Goal: Task Accomplishment & Management: Manage account settings

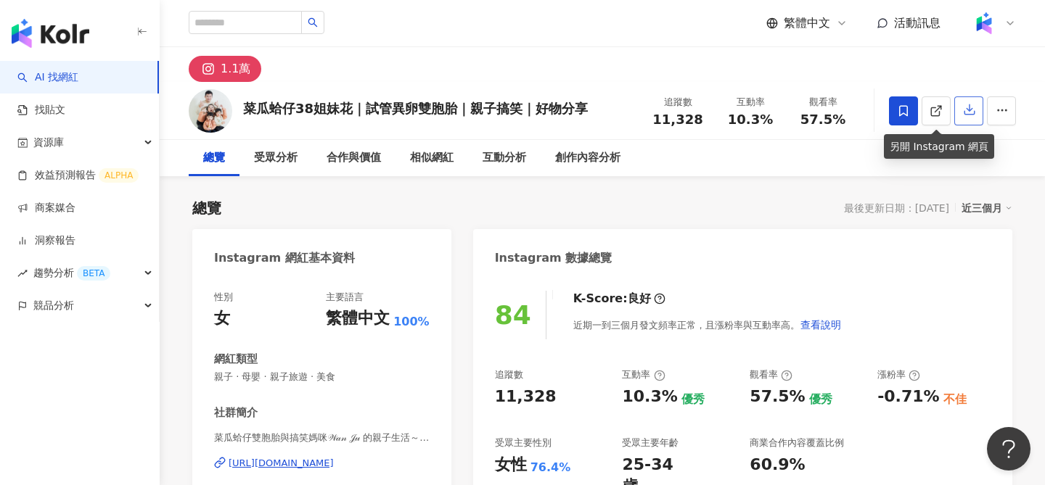
click at [961, 115] on button "button" at bounding box center [968, 110] width 29 height 29
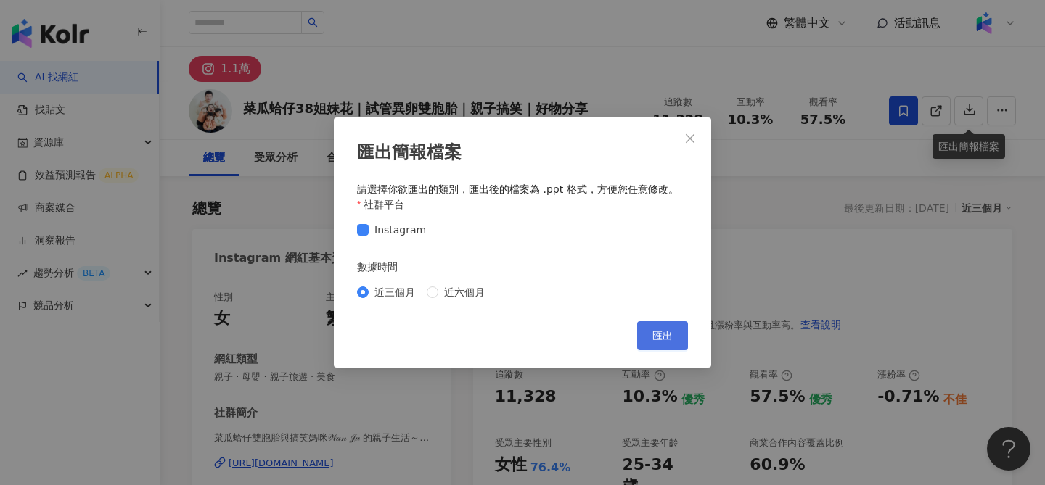
click at [665, 337] on span "匯出" at bounding box center [662, 336] width 20 height 12
click at [422, 70] on div "匯出簡報檔案 請選擇你欲匯出的類別，匯出後的檔案為 .ppt 格式，方便您任意修改。 社群平台 Instagram 數據時間 近三個月 近六個月 Cancel…" at bounding box center [522, 242] width 1045 height 485
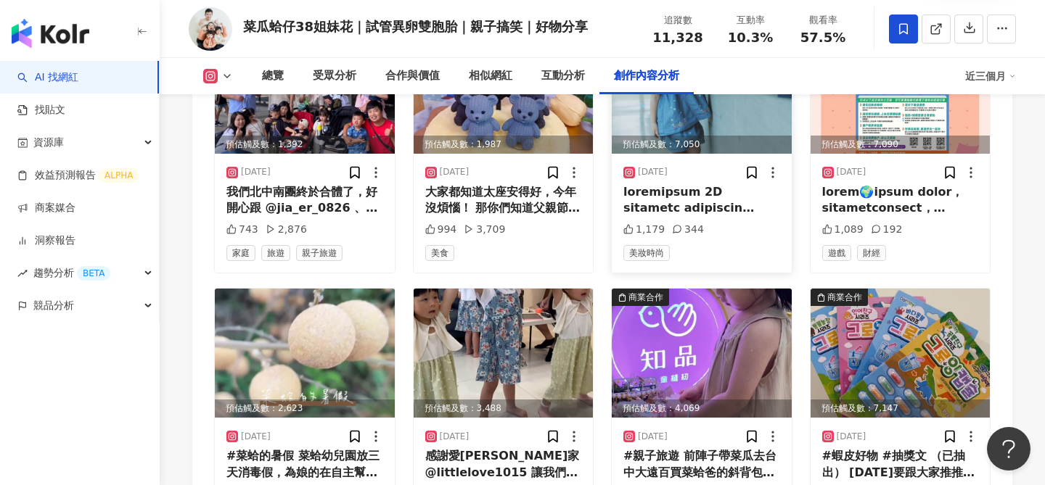
scroll to position [4294, 0]
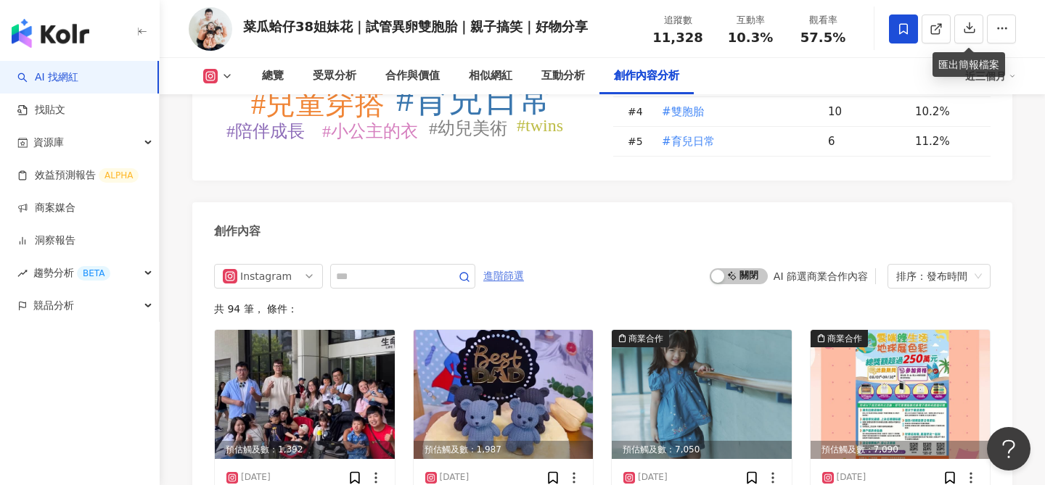
click at [499, 278] on span "進階篩選" at bounding box center [503, 276] width 41 height 23
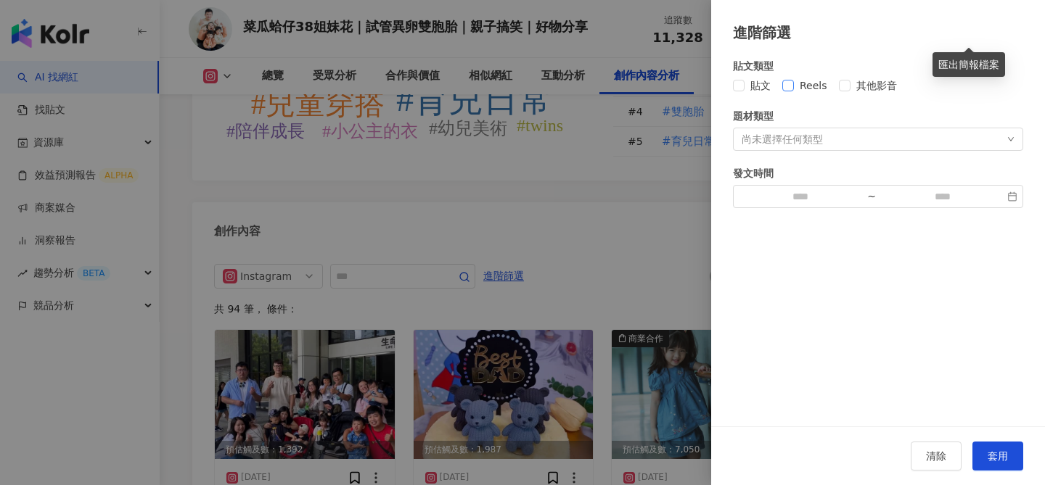
click at [800, 91] on span "Reels" at bounding box center [813, 86] width 39 height 16
click at [999, 456] on span "套用" at bounding box center [997, 457] width 20 height 12
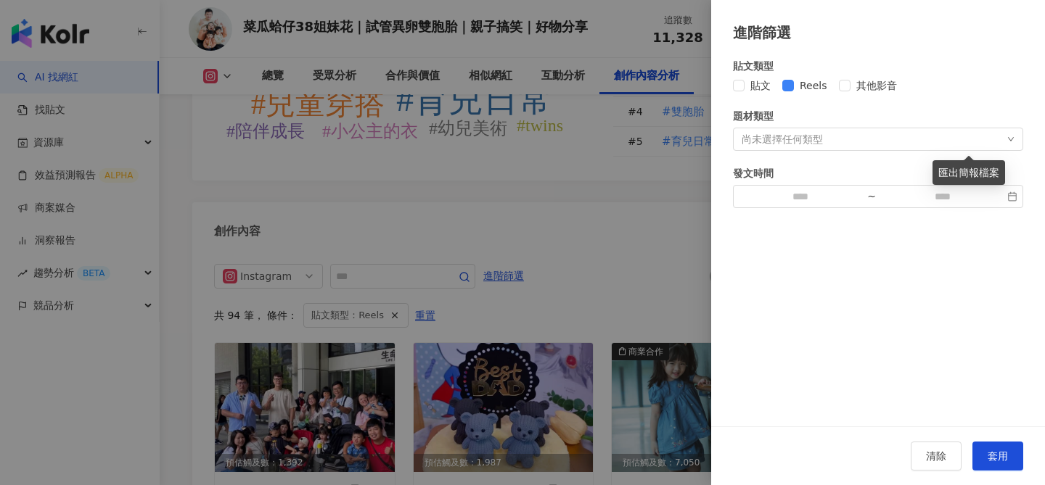
scroll to position [4402, 0]
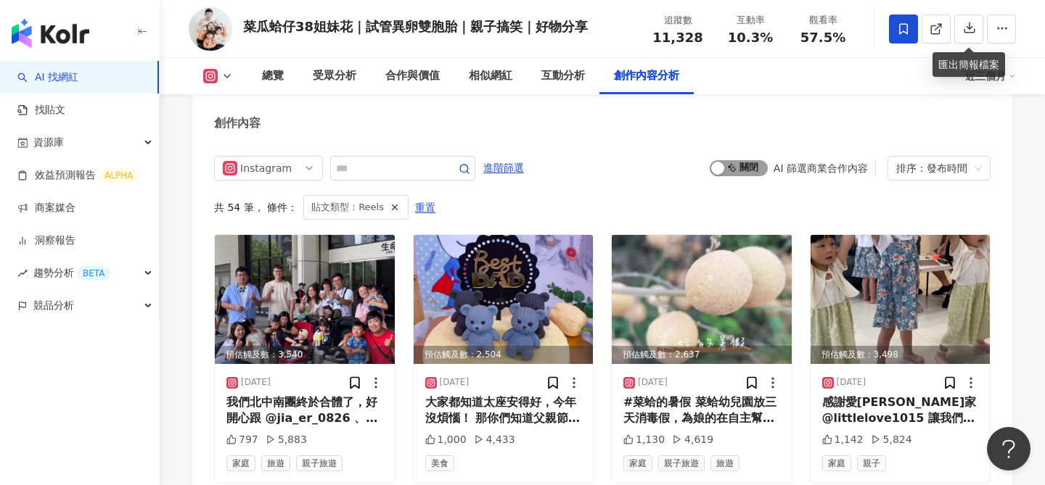
click at [752, 170] on span "啟動 關閉" at bounding box center [739, 168] width 58 height 16
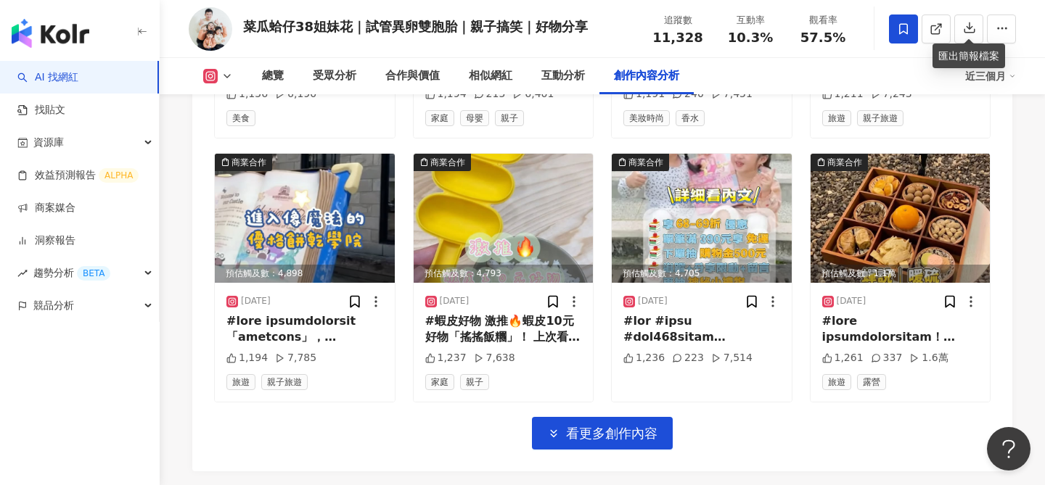
scroll to position [4947, 0]
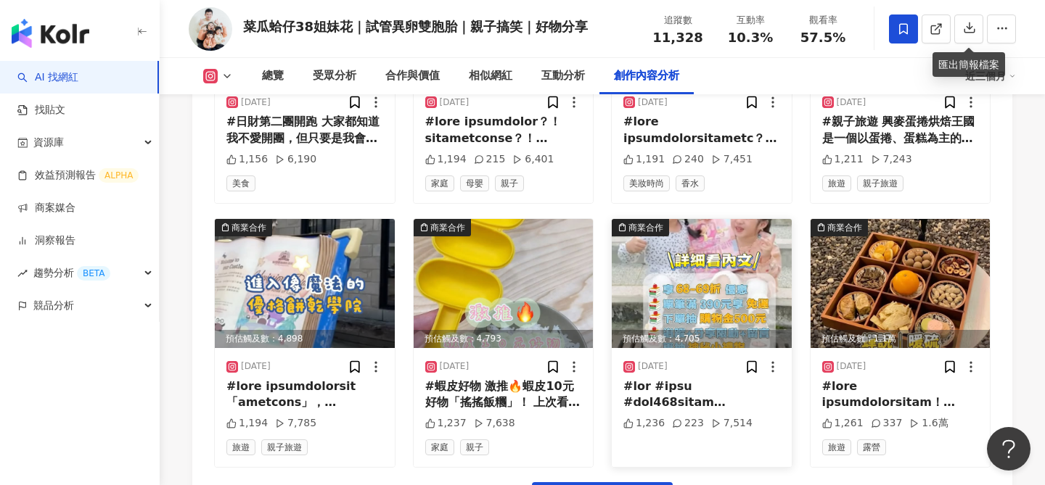
click at [681, 296] on img at bounding box center [702, 283] width 180 height 129
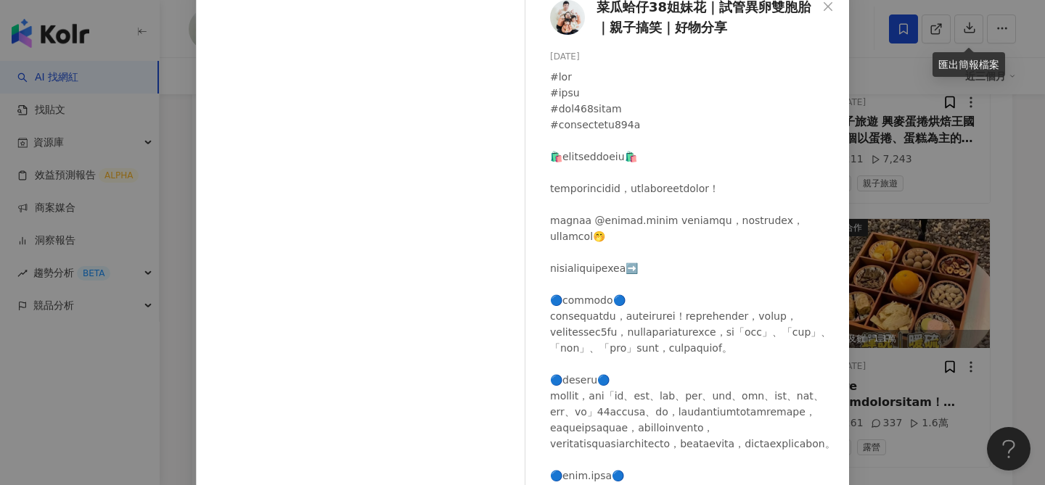
scroll to position [165, 0]
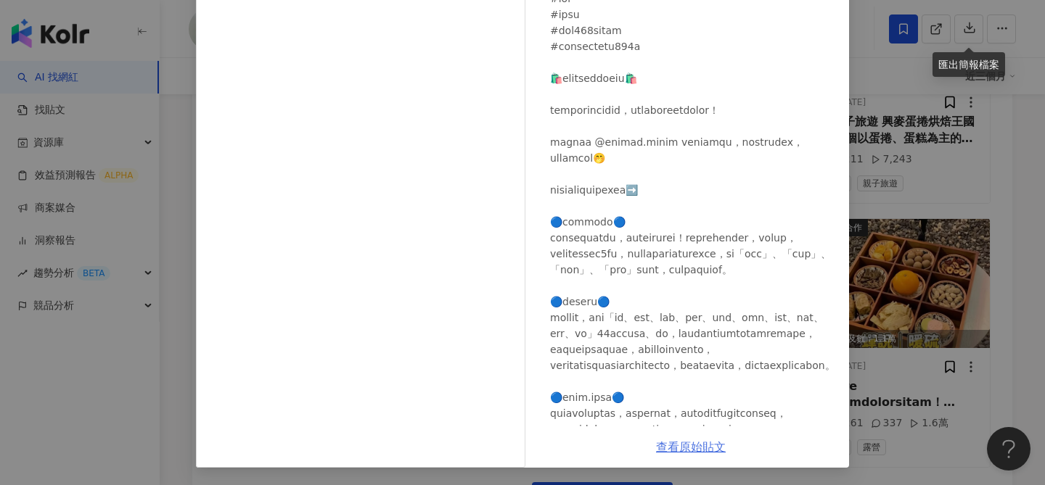
click at [694, 447] on link "查看原始貼文" at bounding box center [691, 447] width 70 height 14
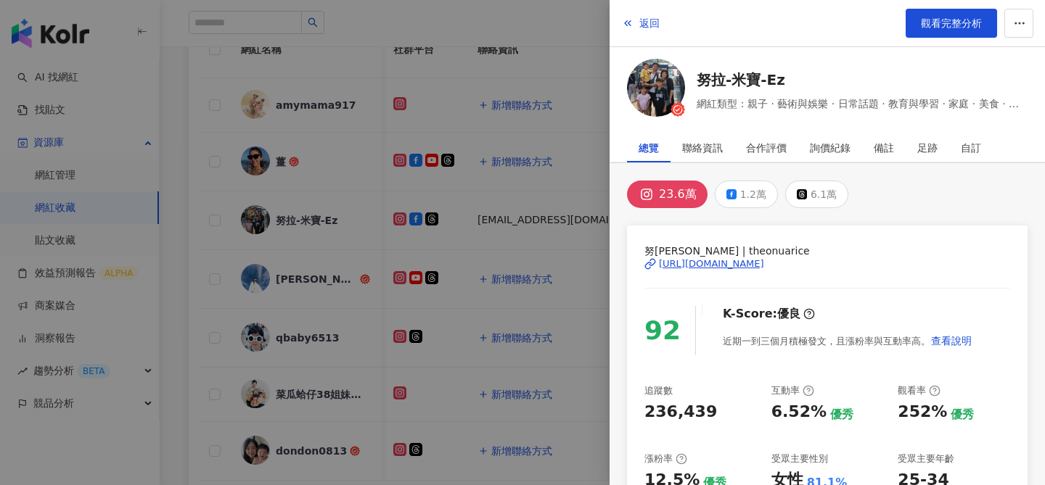
scroll to position [0, 537]
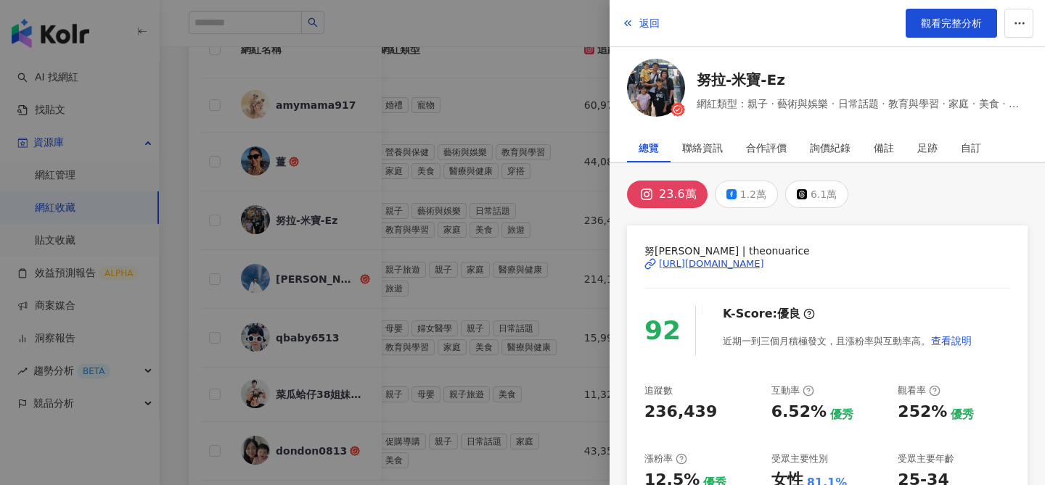
click at [310, 351] on div at bounding box center [522, 242] width 1045 height 485
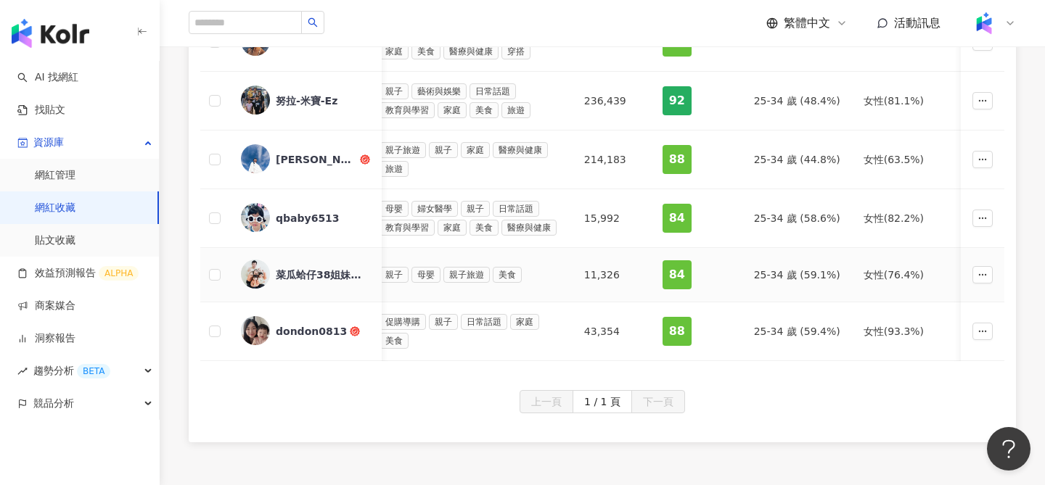
scroll to position [358, 0]
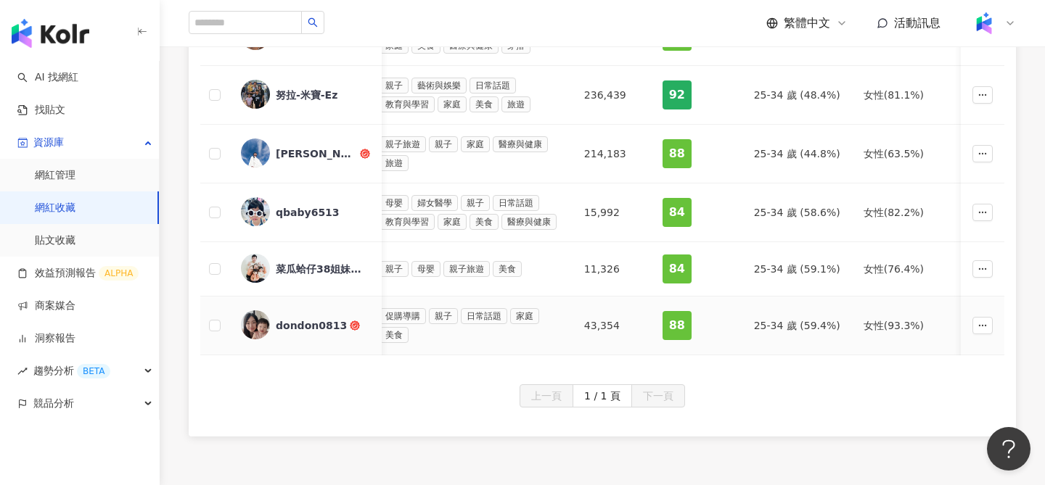
click at [307, 324] on div "dondon0813" at bounding box center [311, 326] width 71 height 15
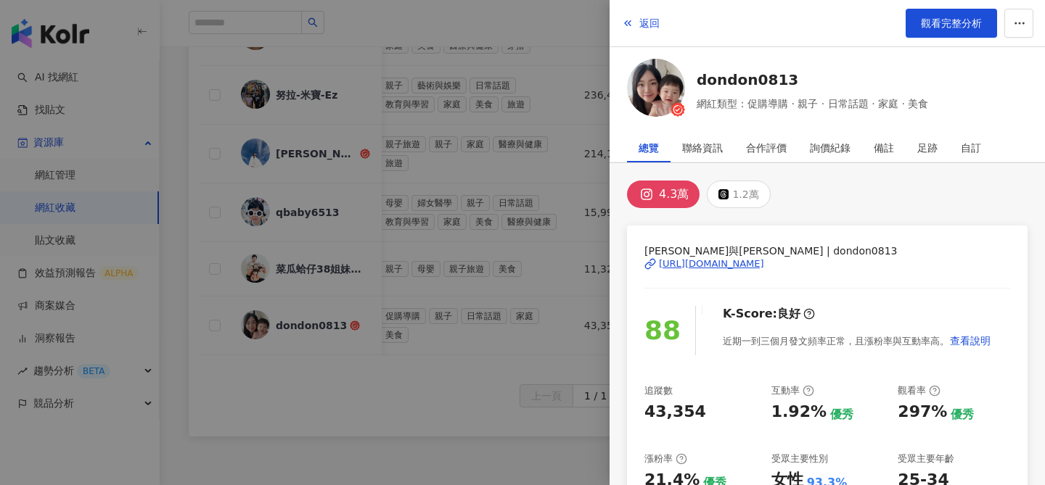
click at [495, 384] on div at bounding box center [522, 242] width 1045 height 485
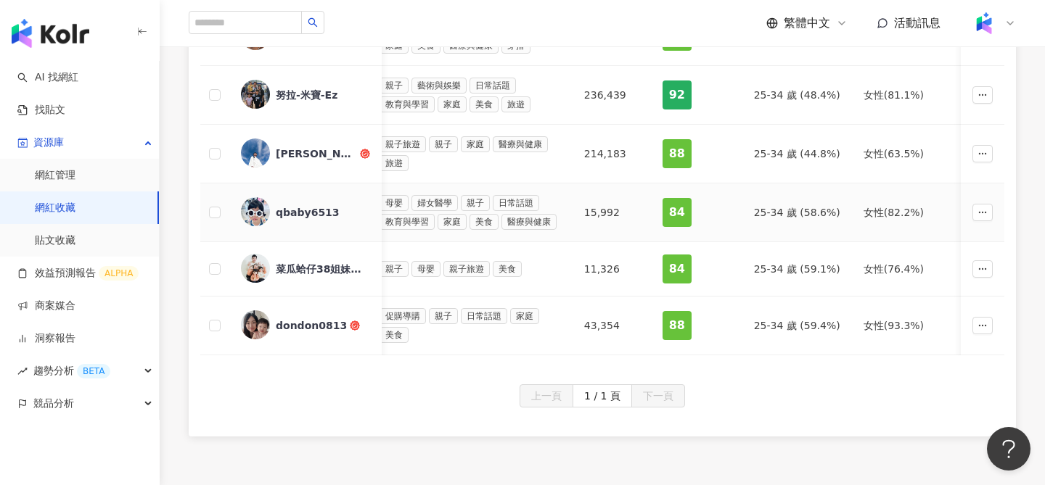
click at [301, 217] on div "qbaby6513" at bounding box center [308, 212] width 64 height 15
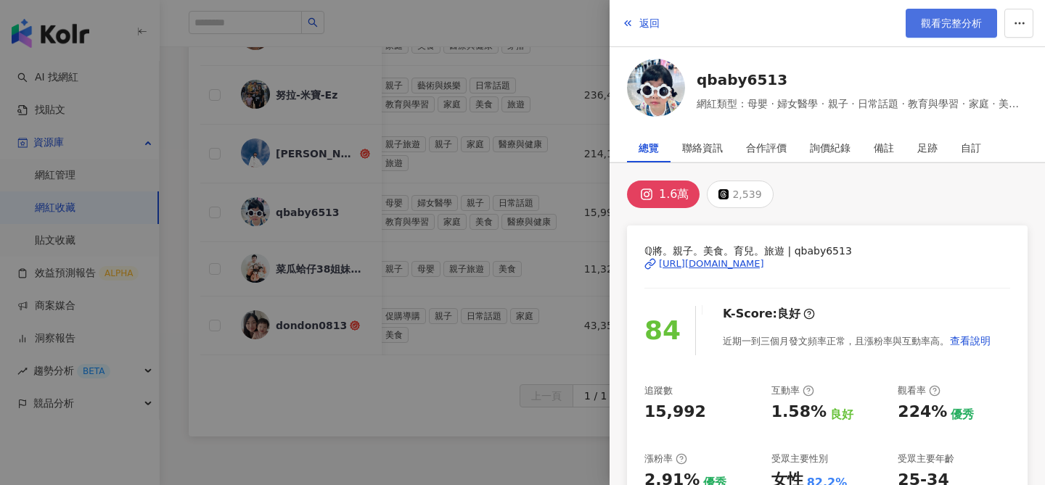
click at [953, 26] on span "觀看完整分析" at bounding box center [951, 23] width 61 height 12
click at [409, 406] on div at bounding box center [522, 242] width 1045 height 485
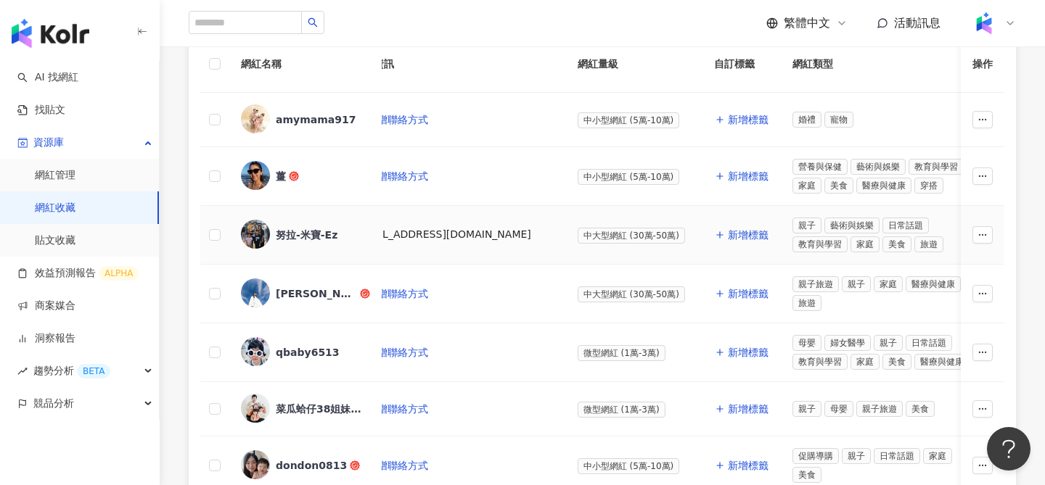
scroll to position [0, 0]
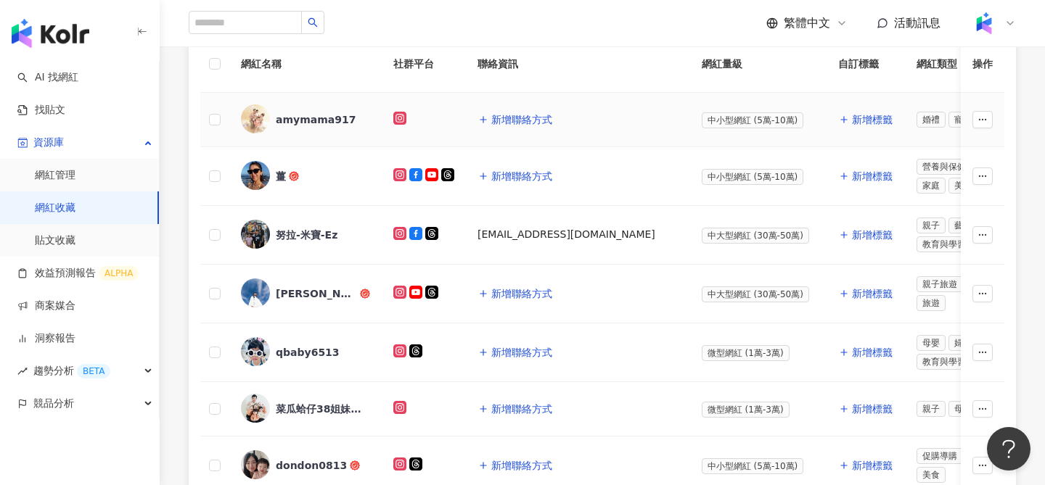
click at [294, 125] on div "amymama917" at bounding box center [316, 119] width 80 height 15
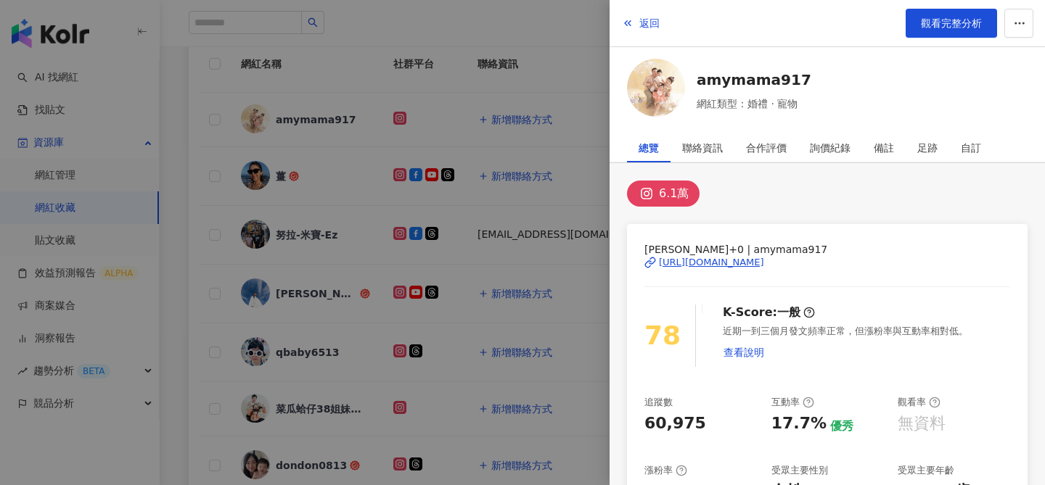
click at [564, 86] on div at bounding box center [522, 242] width 1045 height 485
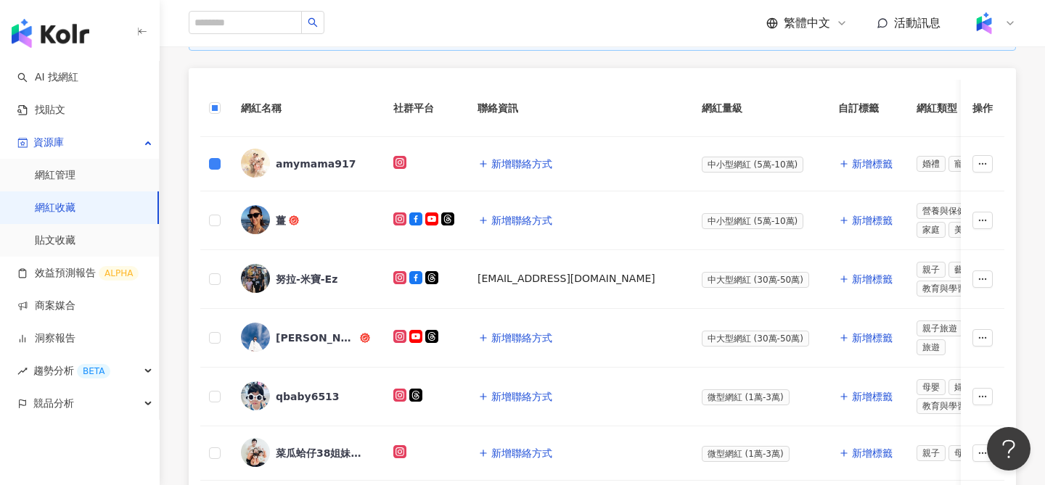
scroll to position [165, 0]
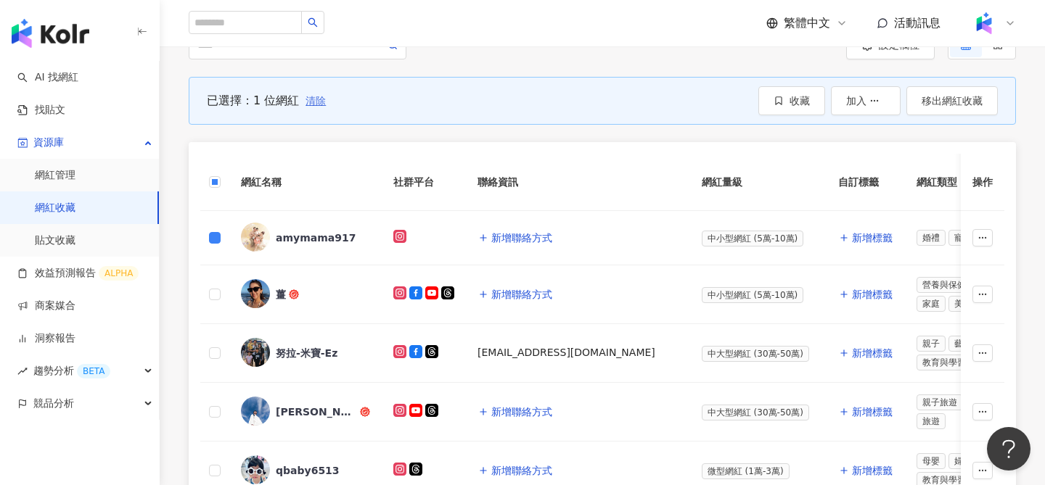
click at [316, 101] on span "清除" at bounding box center [315, 101] width 20 height 12
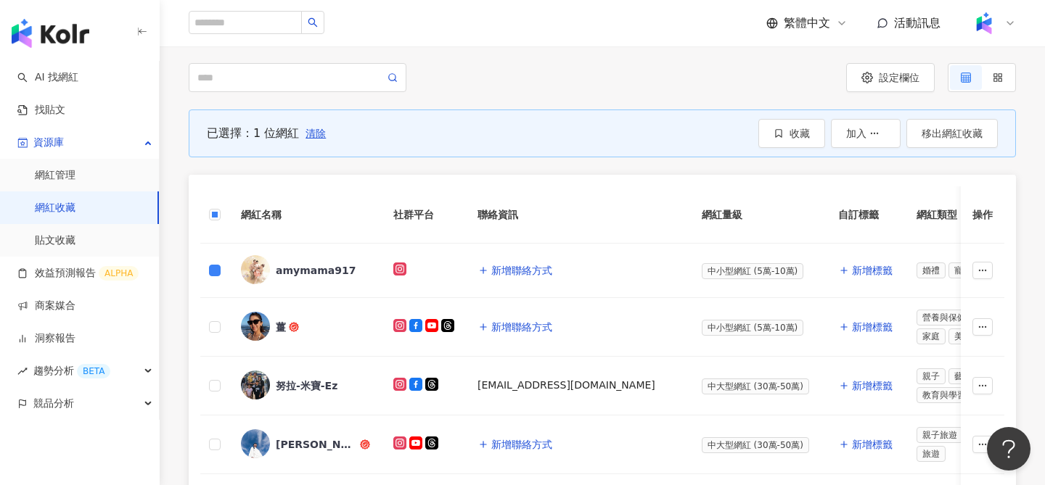
scroll to position [102, 0]
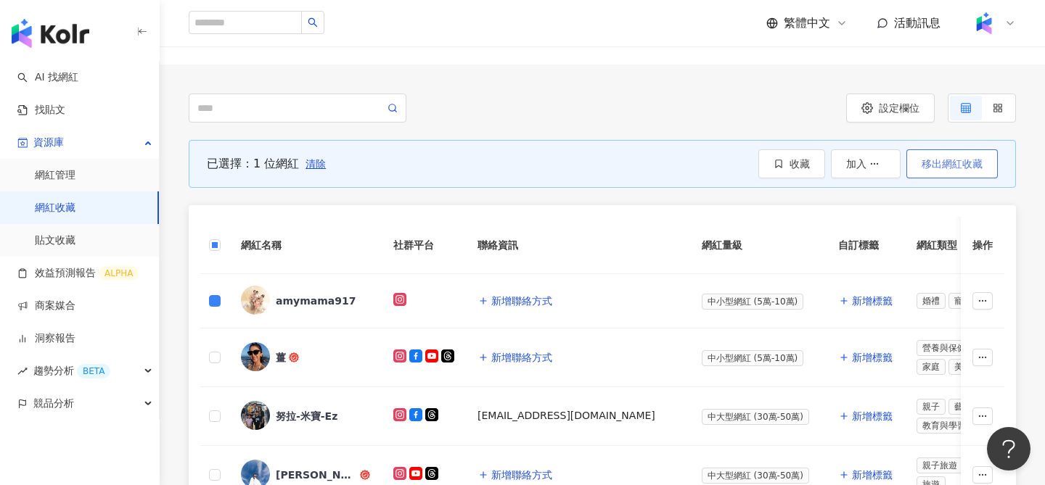
click at [945, 169] on span "移出網紅收藏" at bounding box center [951, 164] width 61 height 12
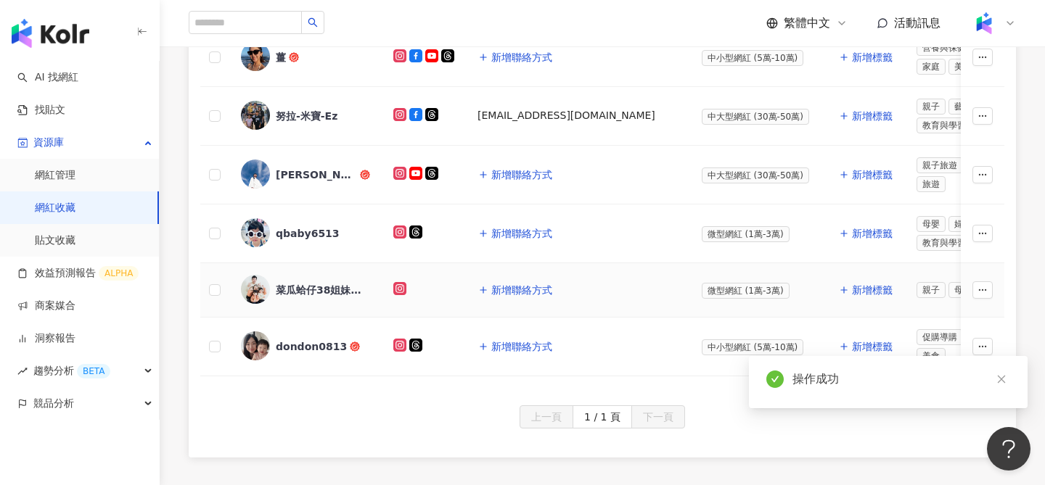
scroll to position [291, 0]
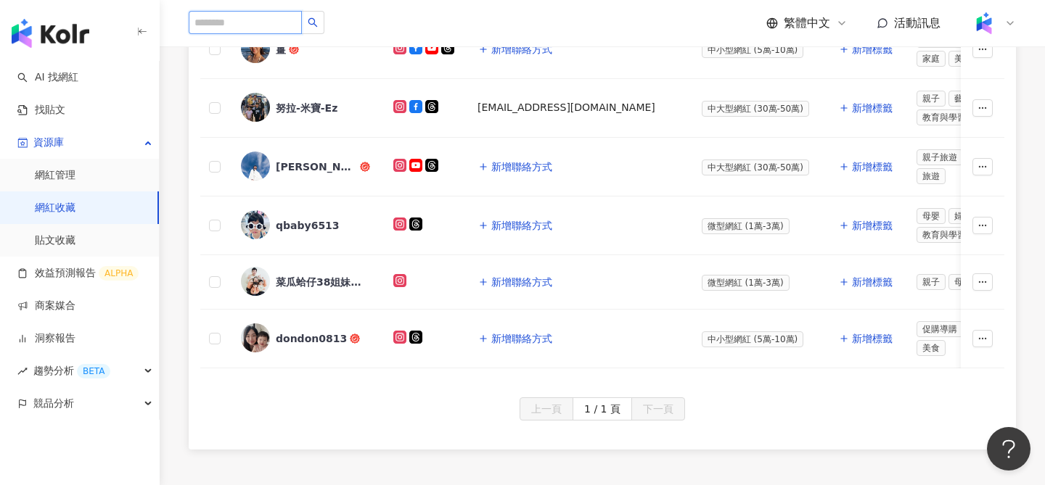
click at [262, 15] on input "search" at bounding box center [245, 22] width 113 height 23
paste input "*******"
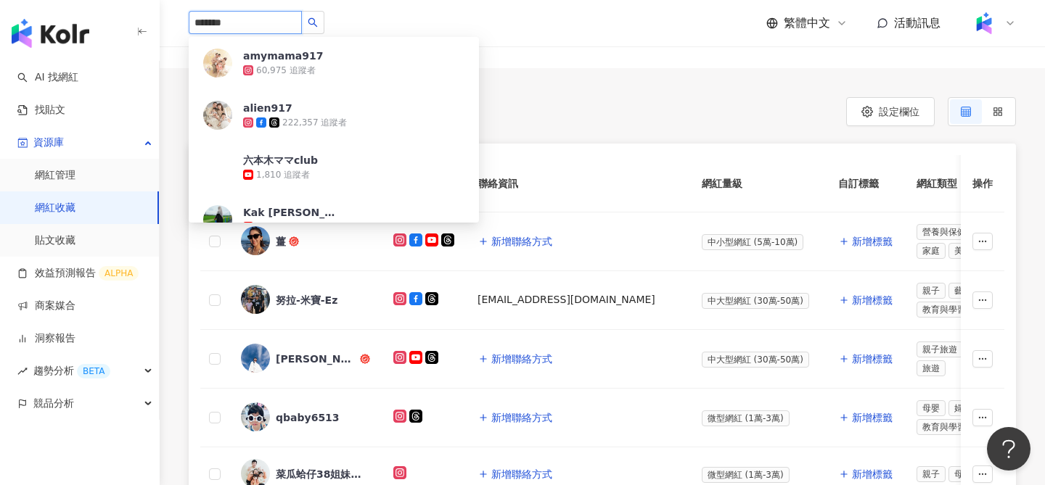
scroll to position [0, 0]
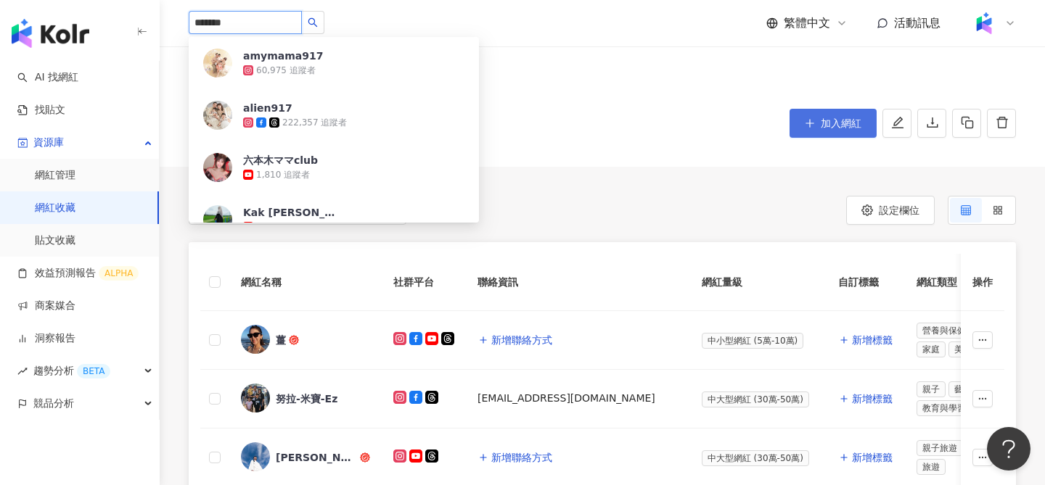
type input "*******"
click at [836, 125] on span "加入網紅" at bounding box center [841, 124] width 41 height 12
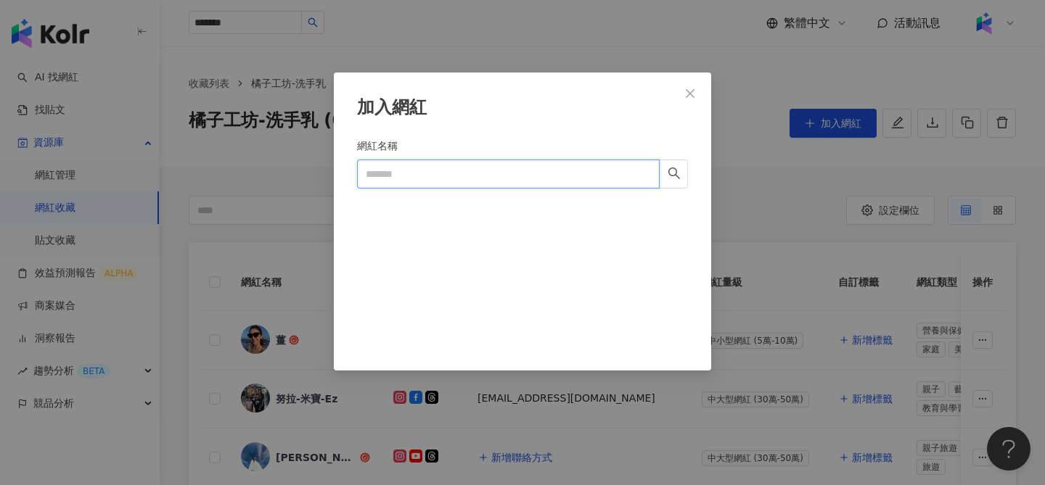
click at [589, 187] on input "網紅名稱" at bounding box center [508, 174] width 303 height 29
paste input "*******"
type input "*******"
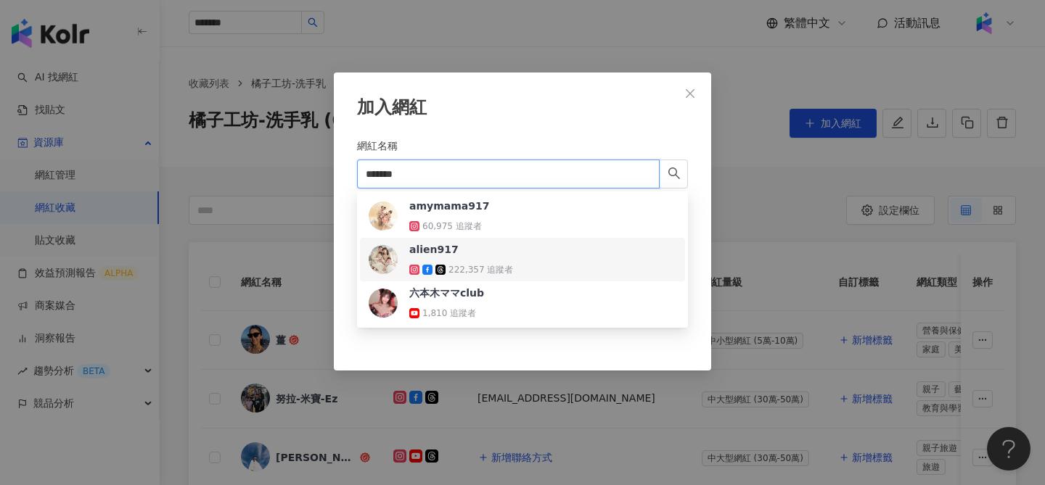
click at [571, 270] on div "alien917 222,357 追蹤者" at bounding box center [523, 259] width 308 height 35
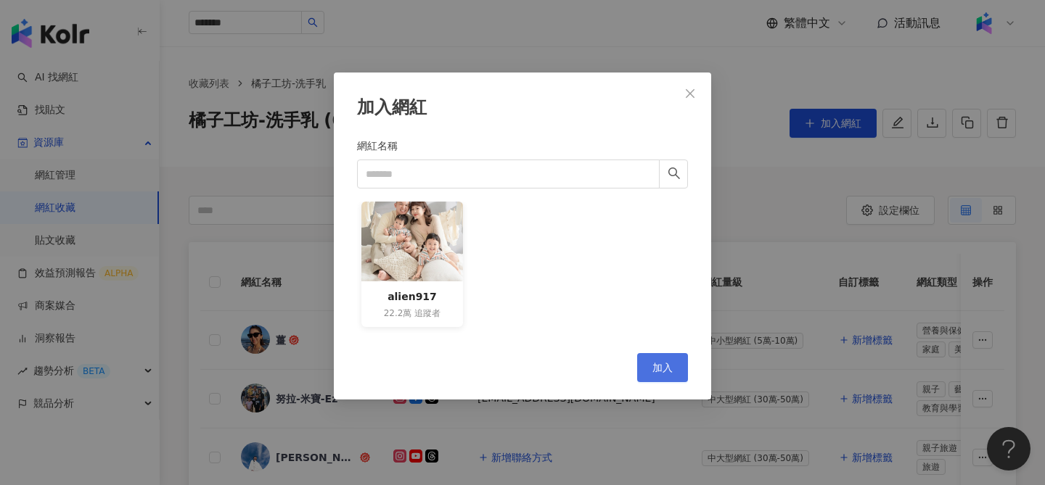
click at [668, 364] on span "加入" at bounding box center [662, 368] width 20 height 12
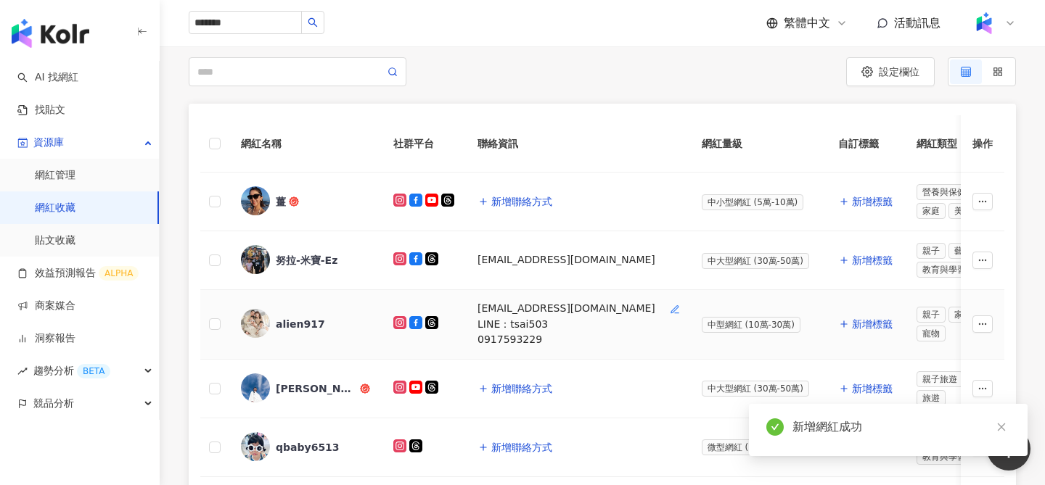
scroll to position [150, 0]
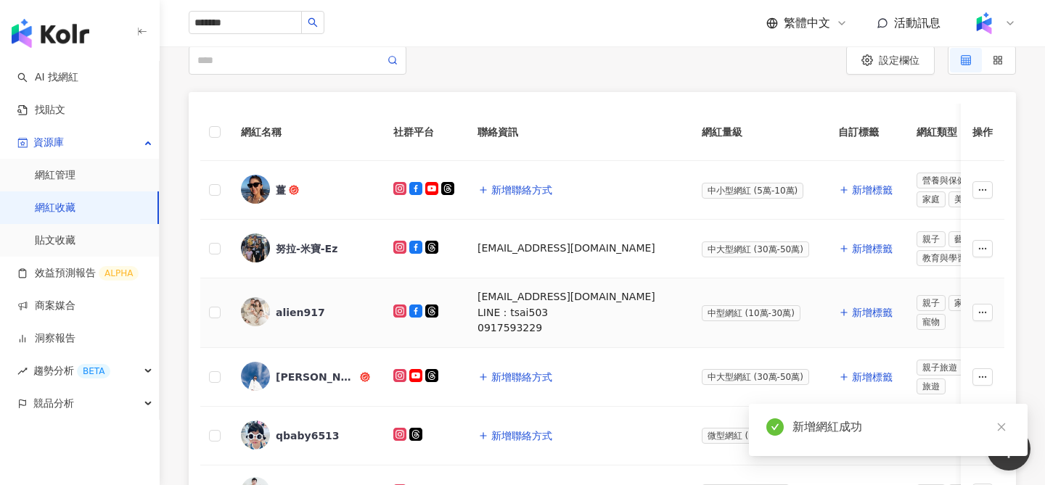
click at [279, 315] on div "alien917" at bounding box center [300, 312] width 49 height 15
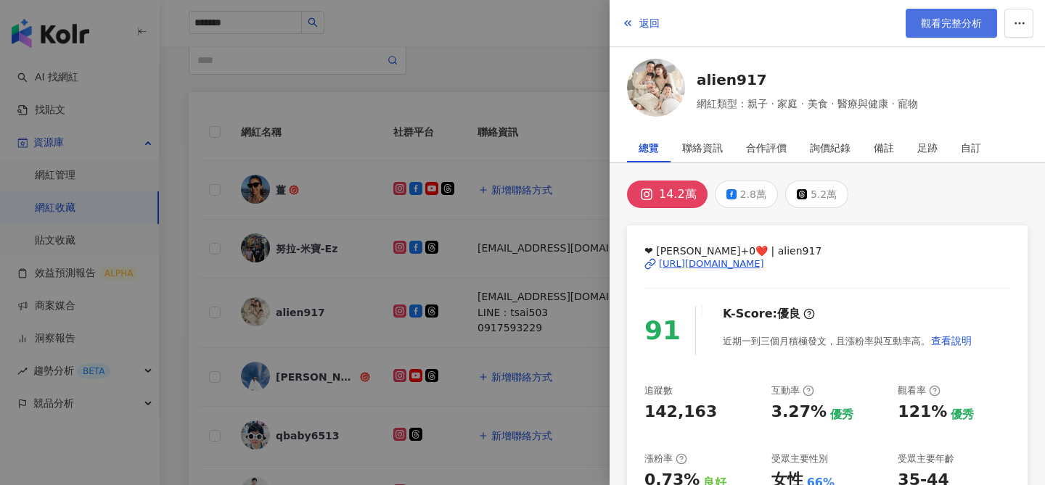
click at [942, 22] on span "觀看完整分析" at bounding box center [951, 23] width 61 height 12
click at [320, 186] on div at bounding box center [522, 242] width 1045 height 485
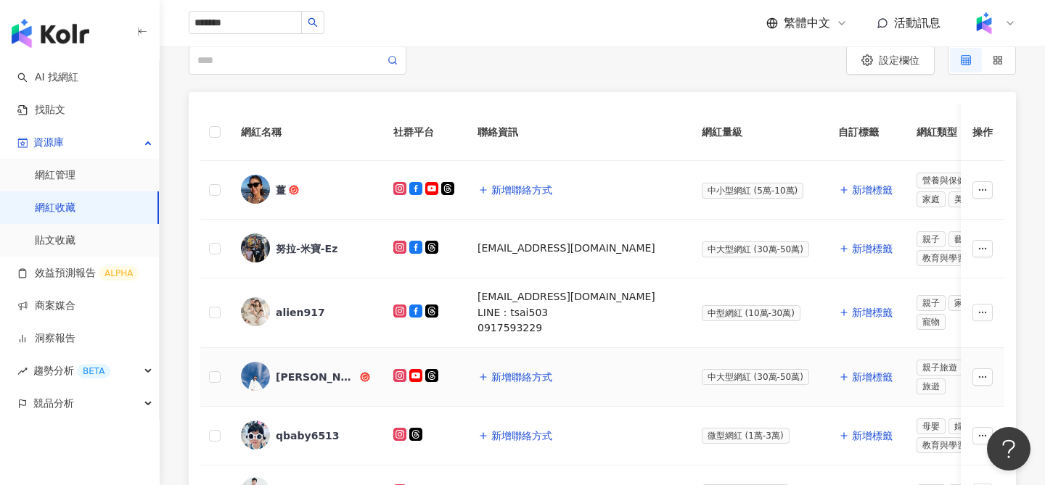
click at [286, 378] on div "Daniel" at bounding box center [316, 377] width 81 height 15
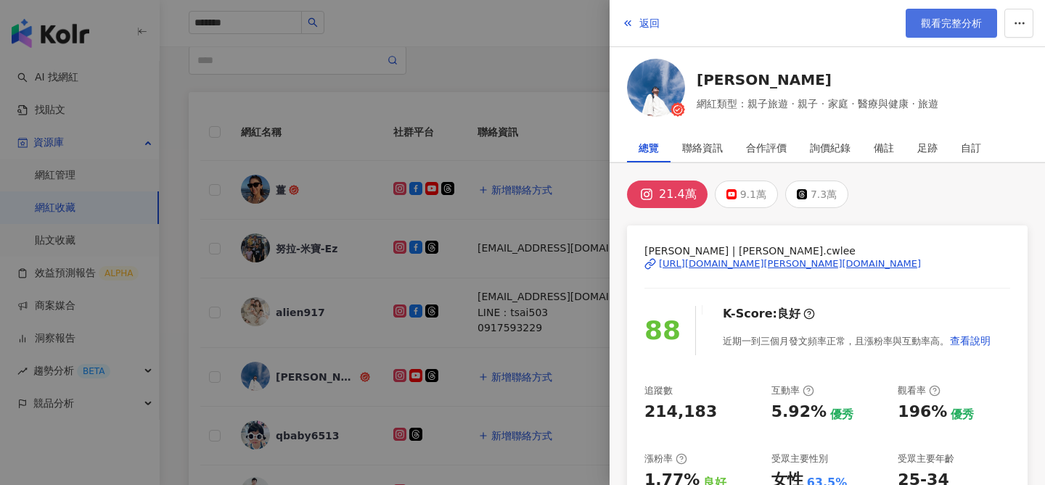
click at [960, 27] on span "觀看完整分析" at bounding box center [951, 23] width 61 height 12
click at [282, 176] on div at bounding box center [522, 242] width 1045 height 485
click at [261, 181] on div at bounding box center [522, 242] width 1045 height 485
click at [261, 182] on div at bounding box center [522, 242] width 1045 height 485
click at [319, 182] on div at bounding box center [522, 242] width 1045 height 485
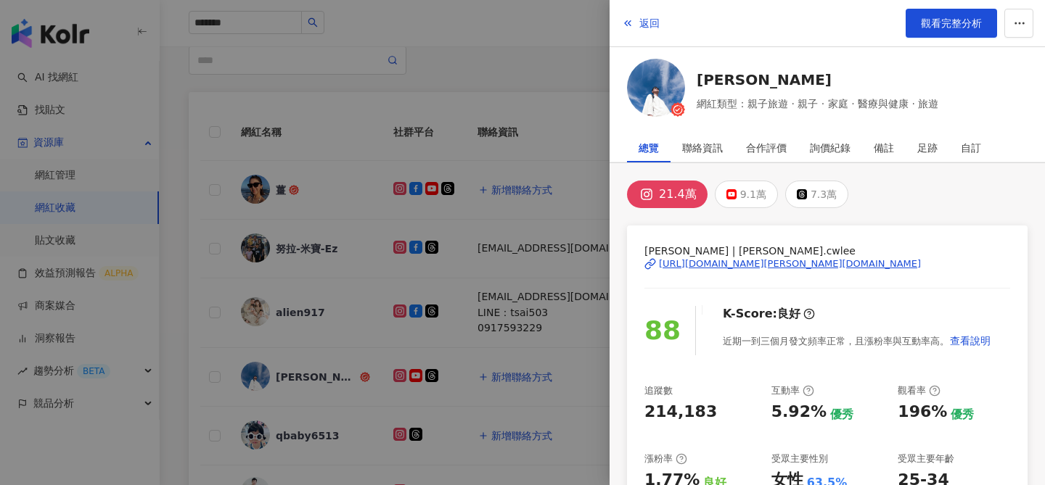
click at [277, 185] on div at bounding box center [522, 242] width 1045 height 485
click at [274, 185] on div at bounding box center [522, 242] width 1045 height 485
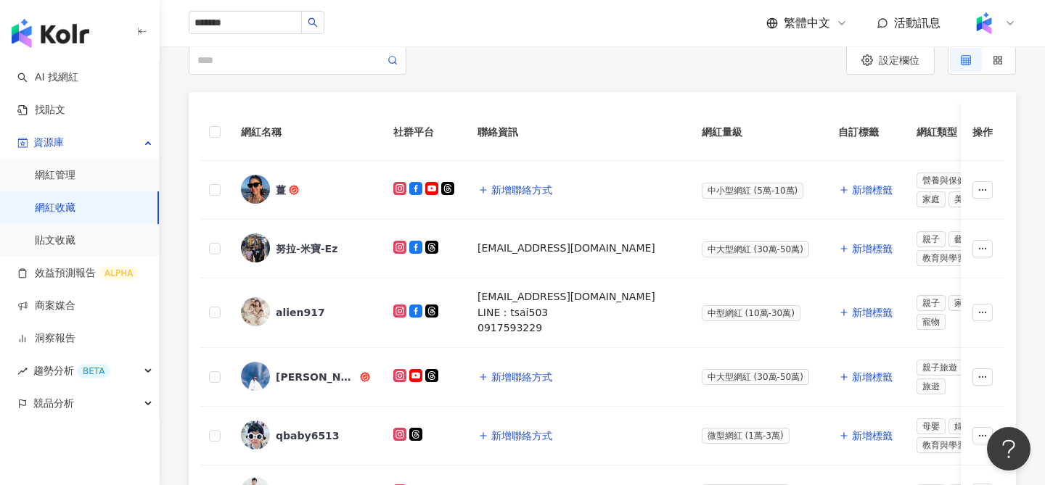
click at [264, 186] on img at bounding box center [255, 189] width 29 height 29
click at [262, 191] on img at bounding box center [255, 189] width 29 height 29
click at [261, 191] on img at bounding box center [255, 189] width 29 height 29
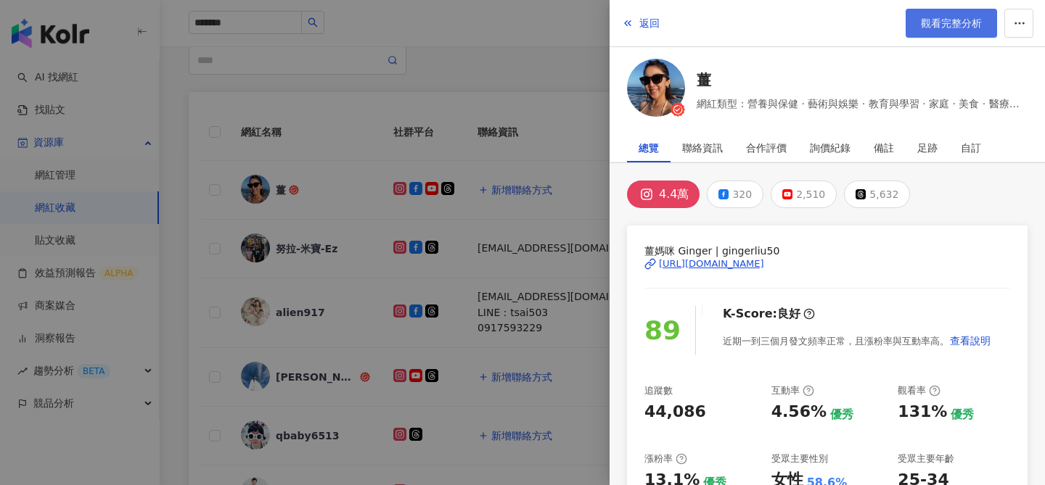
click at [954, 30] on link "觀看完整分析" at bounding box center [950, 23] width 91 height 29
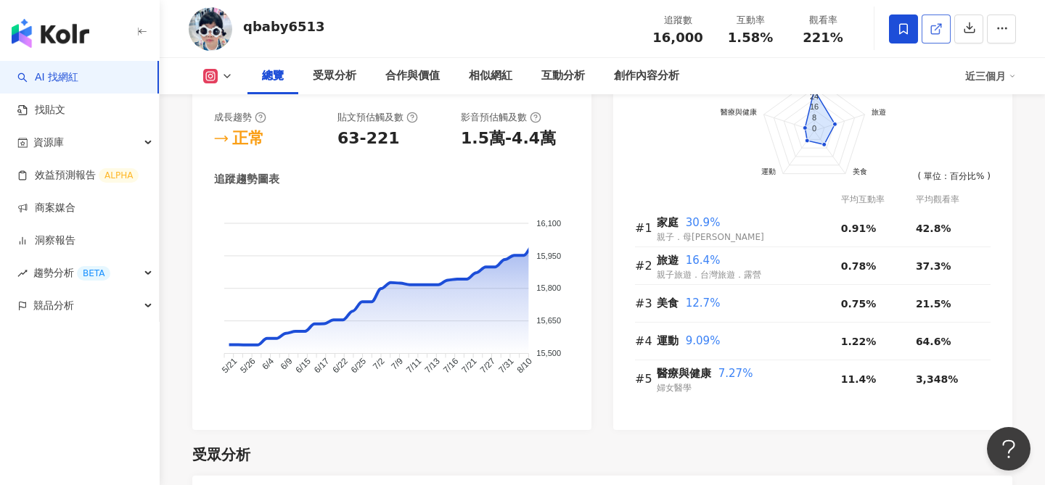
scroll to position [900, 0]
click at [975, 23] on icon "button" at bounding box center [969, 27] width 13 height 13
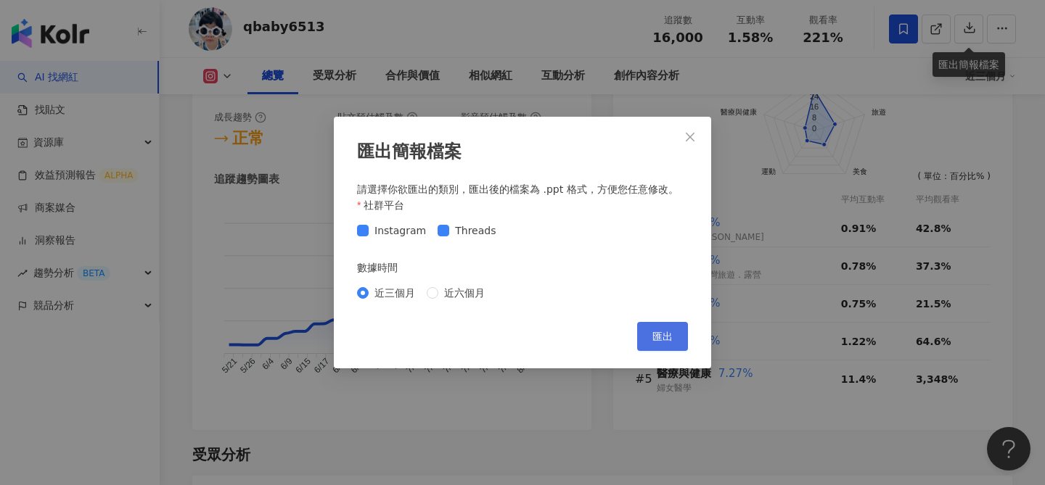
click at [662, 336] on span "匯出" at bounding box center [662, 337] width 20 height 12
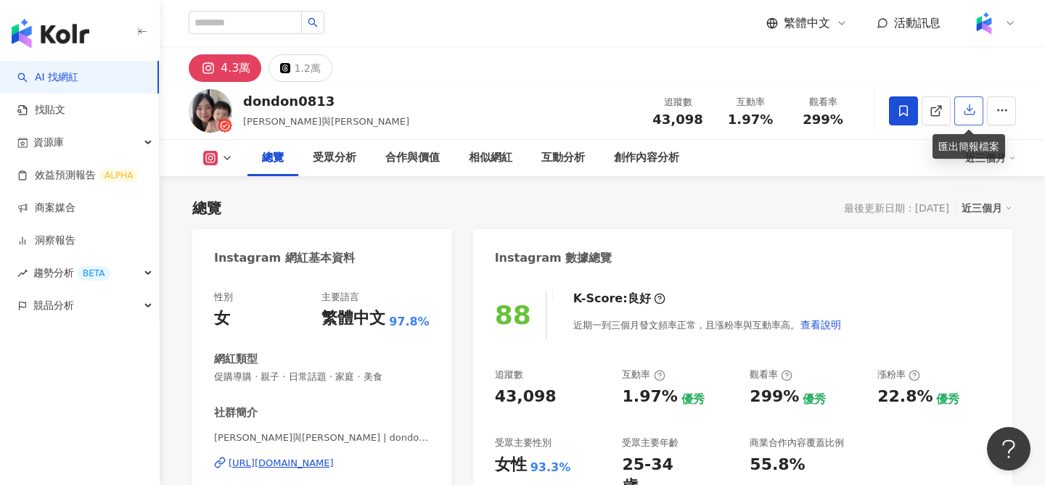
click at [976, 110] on button "button" at bounding box center [968, 110] width 29 height 29
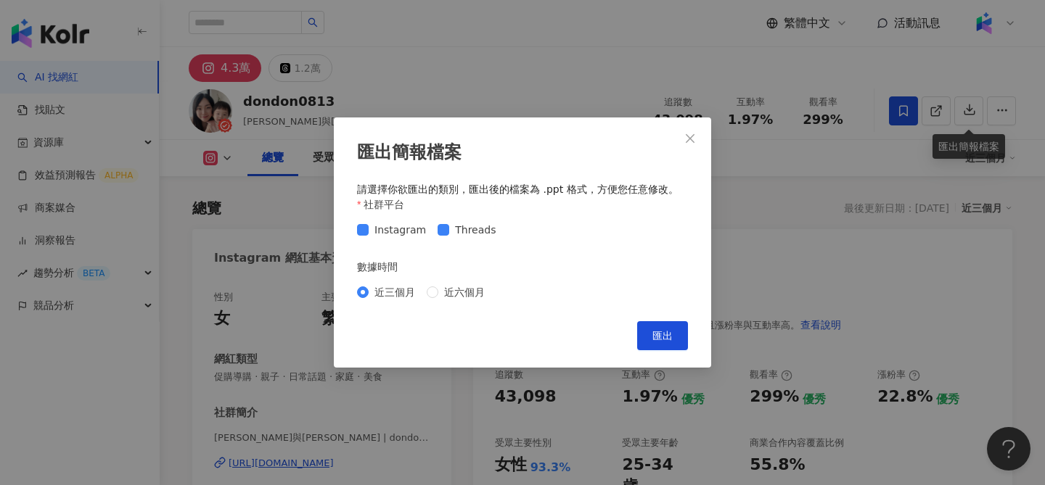
drag, startPoint x: 660, startPoint y: 338, endPoint x: 519, endPoint y: 241, distance: 171.7
click at [519, 241] on div "匯出簡報檔案 請選擇你欲匯出的類別，匯出後的檔案為 .ppt 格式，方便您任意修改。 社群平台 Instagram Threads 數據時間 近三個月 近六個…" at bounding box center [522, 243] width 377 height 250
click at [472, 228] on span "Threads" at bounding box center [475, 230] width 52 height 16
click at [646, 338] on button "匯出" at bounding box center [662, 335] width 51 height 29
click at [304, 194] on div "匯出簡報檔案 請選擇你欲匯出的類別，匯出後的檔案為 .ppt 格式，方便您任意修改。 社群平台 Instagram Threads 數據時間 近三個月 近六個…" at bounding box center [522, 242] width 1045 height 485
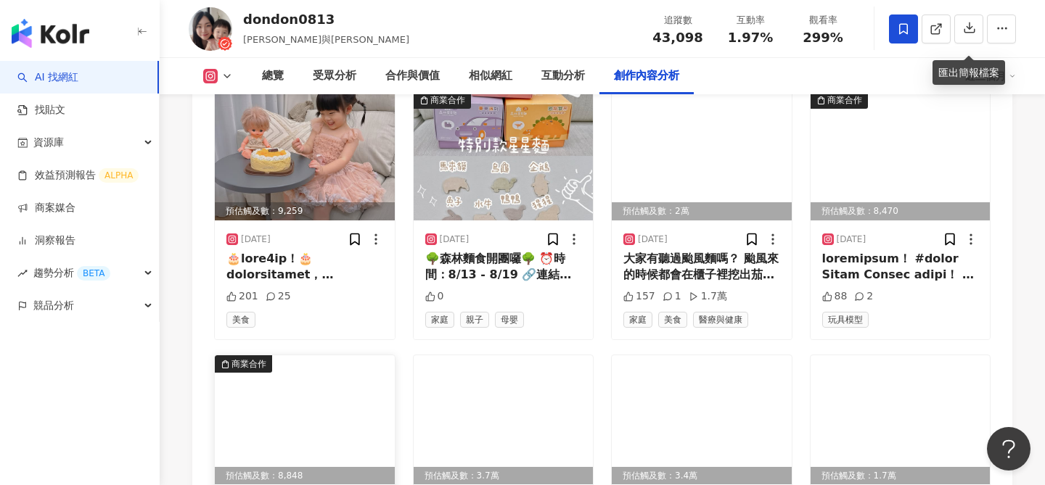
scroll to position [4581, 0]
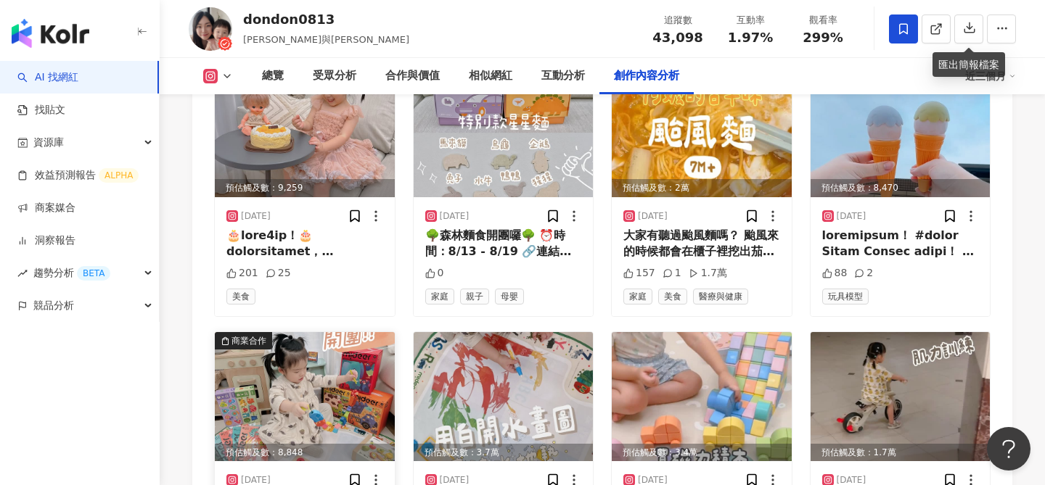
click at [354, 356] on img at bounding box center [305, 396] width 180 height 129
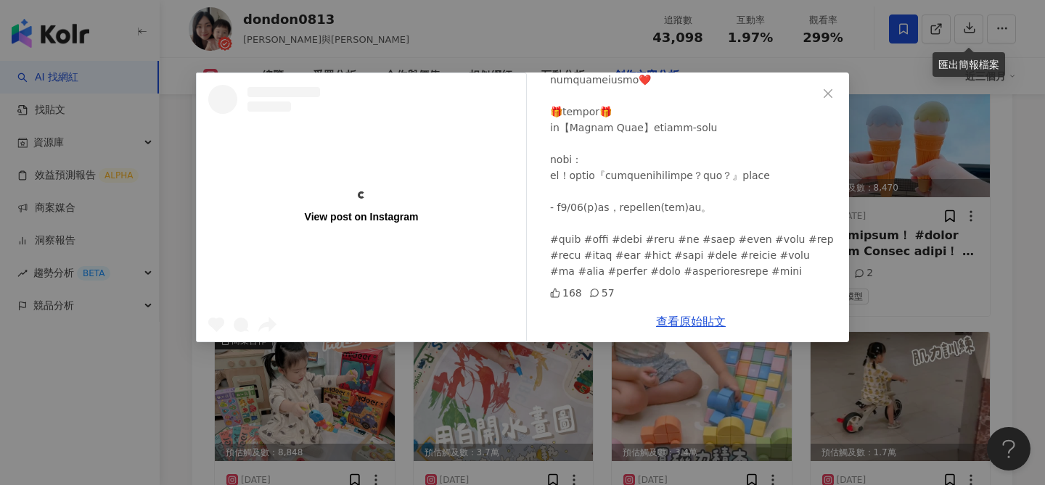
scroll to position [813, 0]
click at [380, 194] on div "View post on Instagram" at bounding box center [361, 208] width 329 height 44
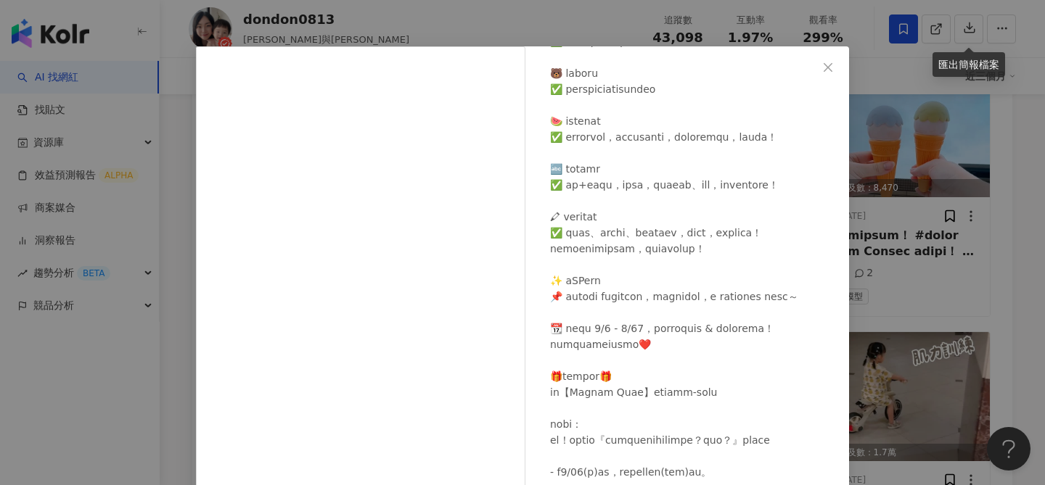
scroll to position [59, 0]
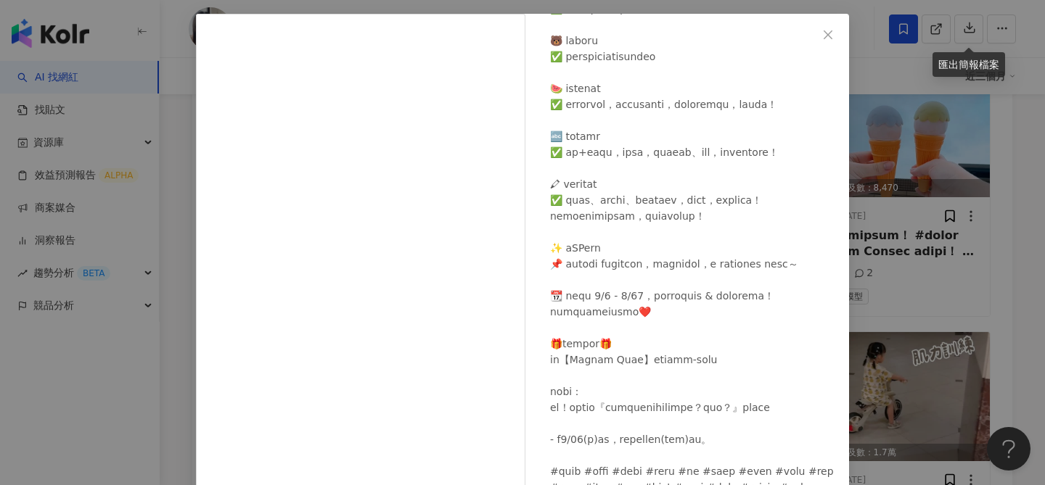
click at [886, 201] on div "dondon0813 2025/8/7 168 57 查看原始貼文" at bounding box center [522, 242] width 1045 height 485
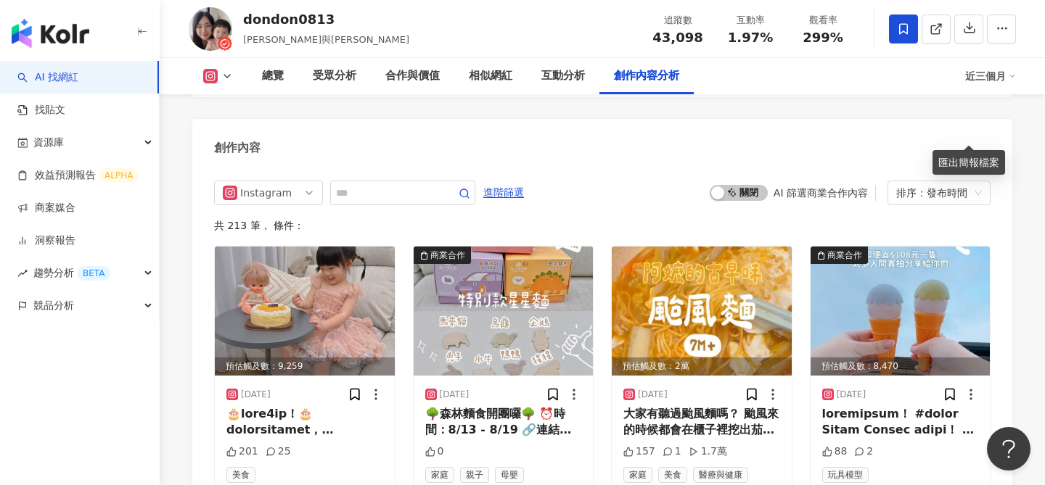
scroll to position [4207, 0]
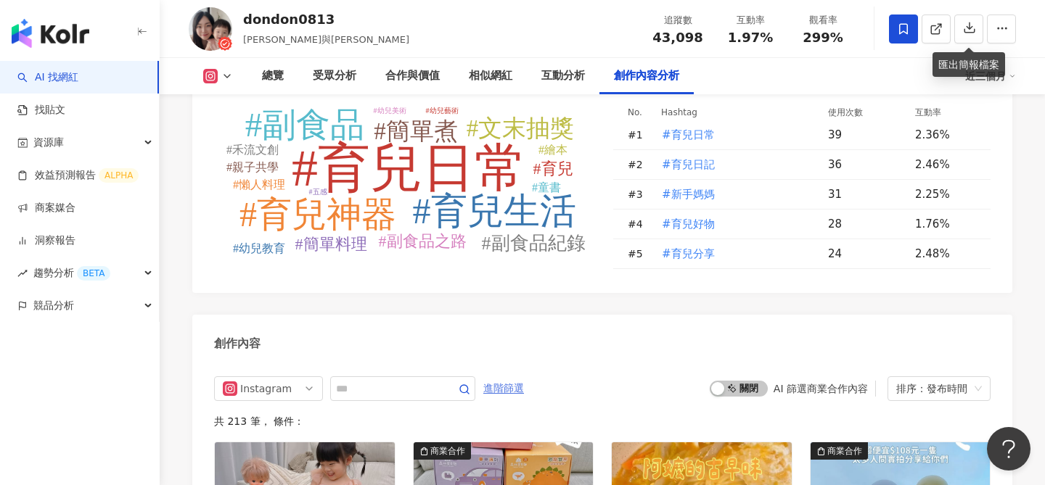
click at [506, 377] on span "進階篩選" at bounding box center [503, 388] width 41 height 23
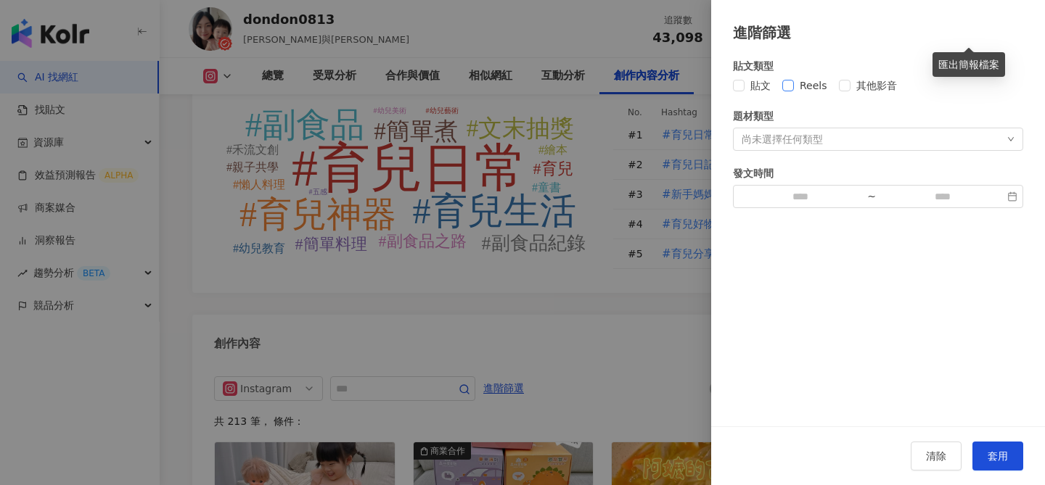
click at [814, 86] on span "Reels" at bounding box center [813, 86] width 39 height 16
click at [1003, 467] on button "套用" at bounding box center [997, 456] width 51 height 29
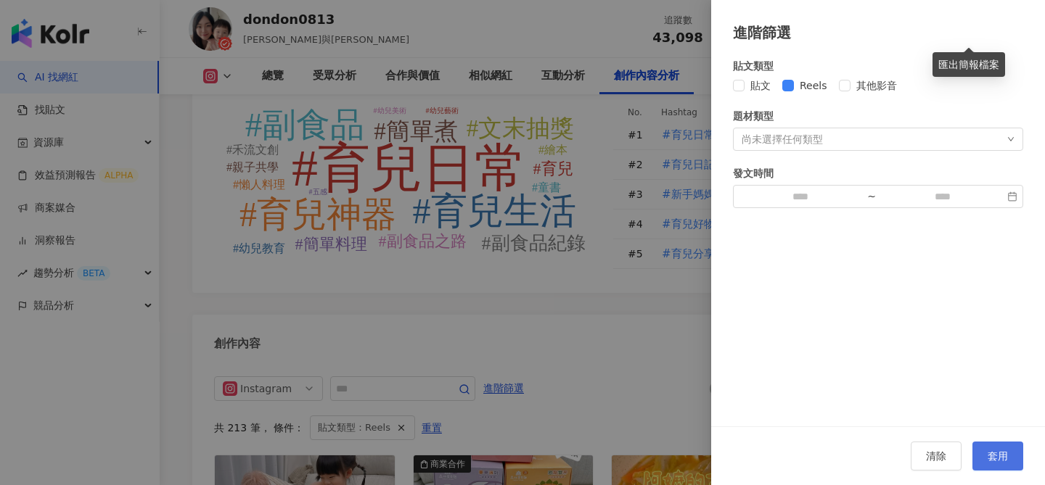
click at [1001, 453] on span "套用" at bounding box center [997, 457] width 20 height 12
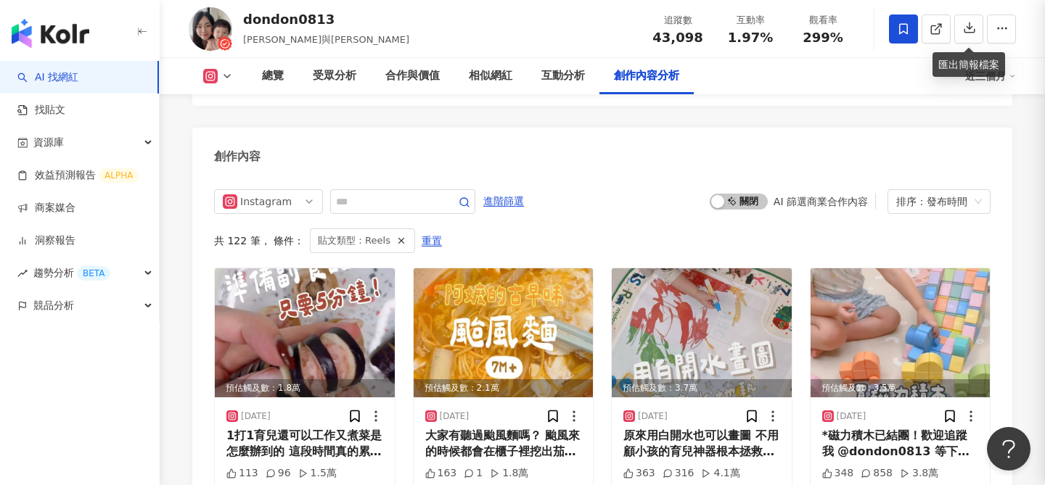
click at [610, 197] on div at bounding box center [522, 242] width 1045 height 485
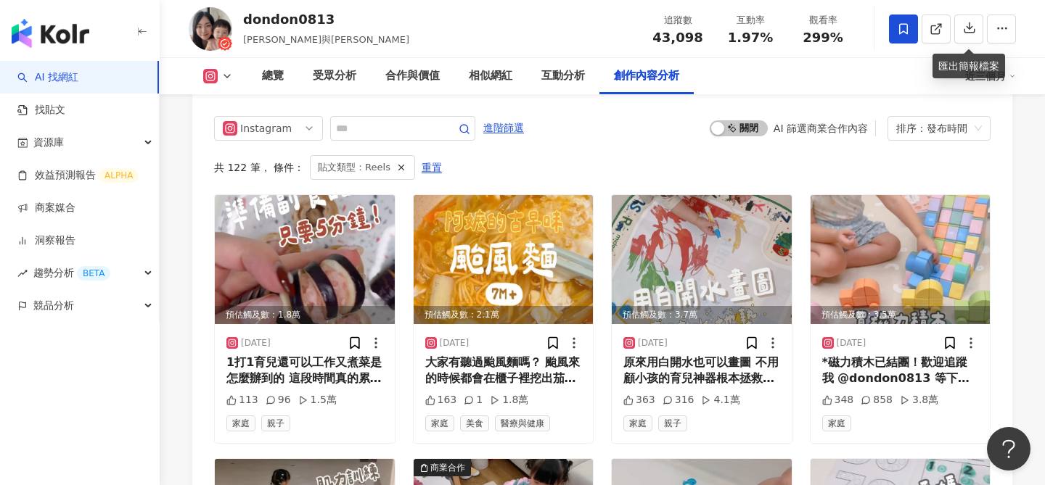
scroll to position [4474, 0]
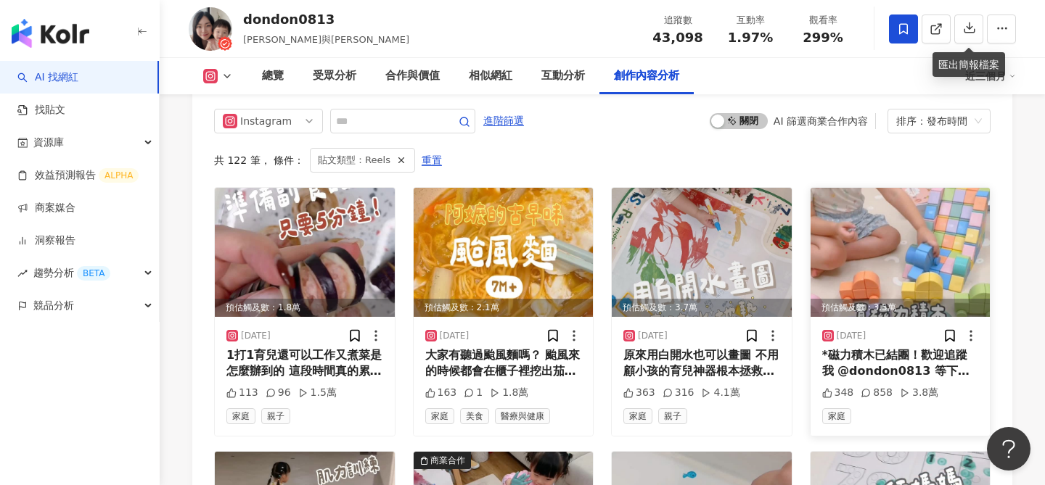
click at [858, 199] on img at bounding box center [900, 252] width 180 height 129
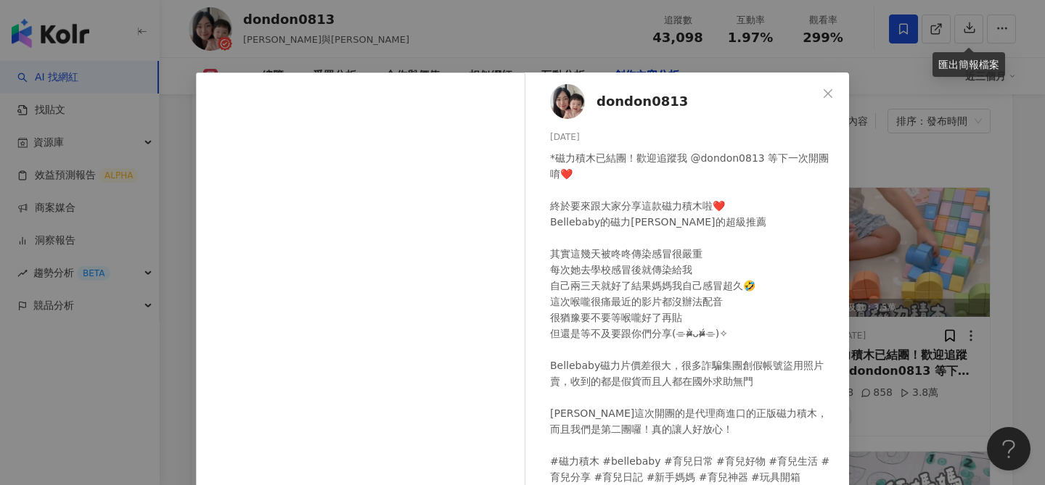
click at [942, 260] on div "dondon0813 2025/8/6 *磁力積木已結團！歡迎追蹤我 @dondon0813 等下一次開團唷❤️ 終於要來跟大家分享這款磁力積木啦❤️ Bel…" at bounding box center [522, 242] width 1045 height 485
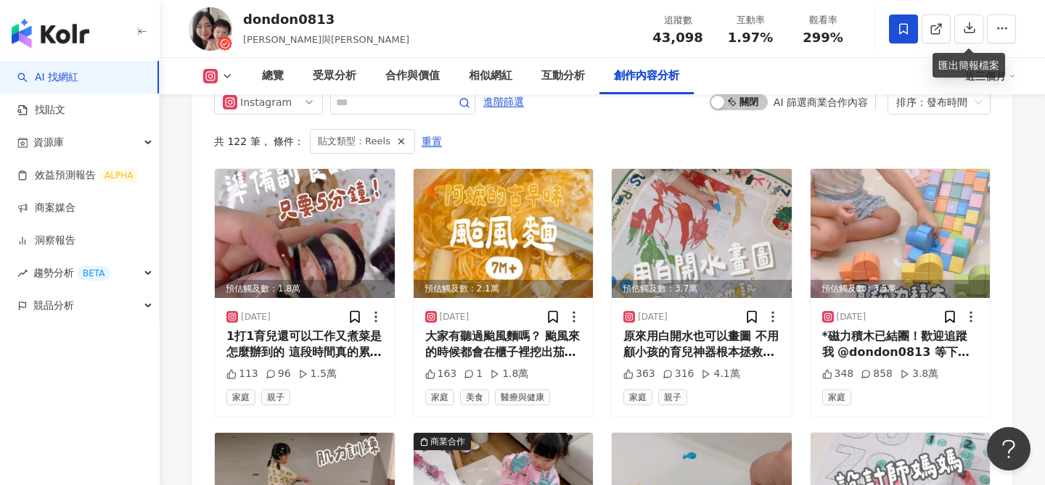
scroll to position [4494, 0]
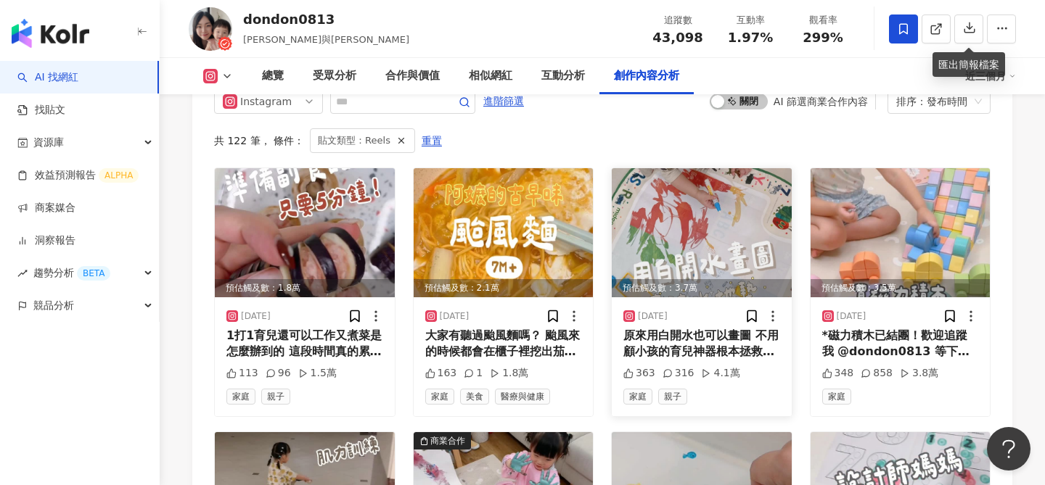
click at [728, 197] on img at bounding box center [702, 232] width 180 height 129
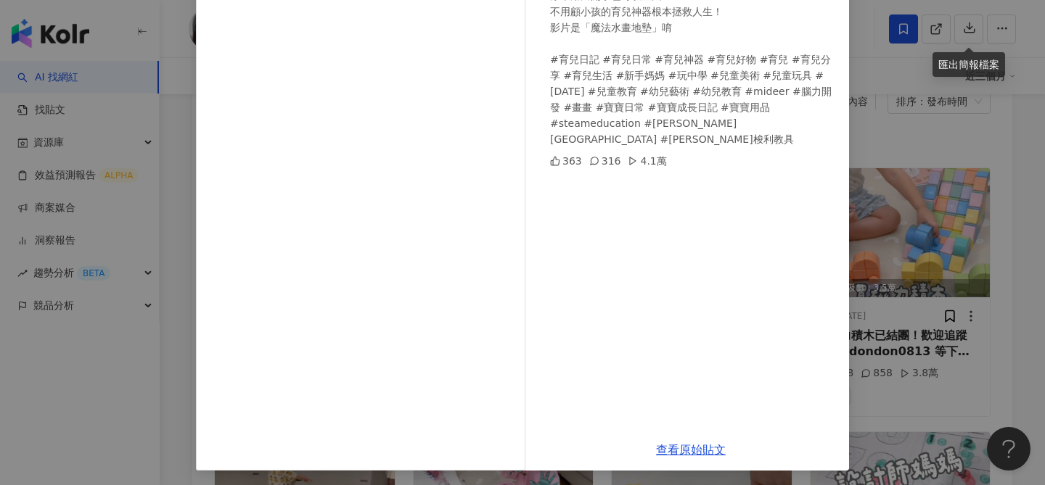
scroll to position [165, 0]
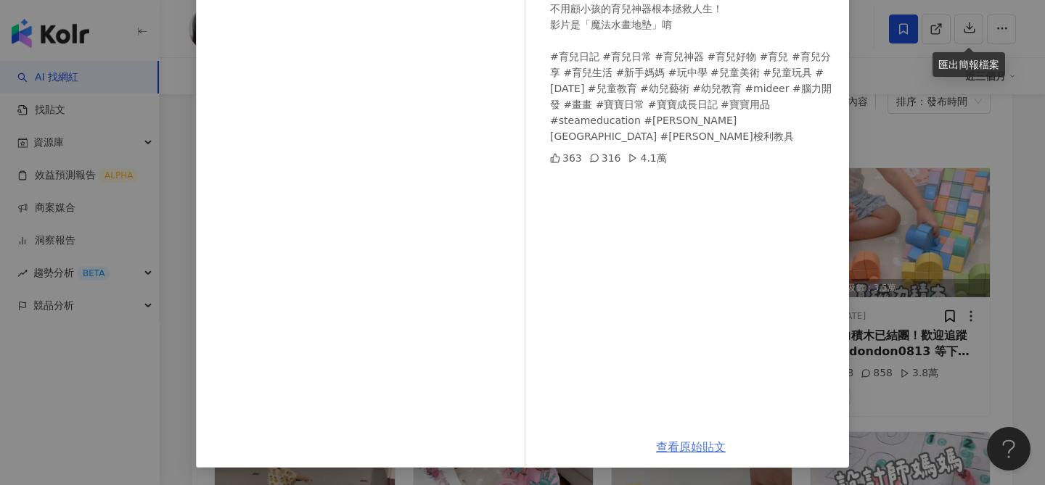
click at [686, 444] on link "查看原始貼文" at bounding box center [691, 447] width 70 height 14
click at [914, 169] on div "dondon0813 2025/8/7 原來用白開水也可以畫圖 不用顧小孩的育兒神器根本拯救人生！ 影片是「魔法水畫地墊」唷 #育兒日記 #育兒日常 #育兒神…" at bounding box center [522, 242] width 1045 height 485
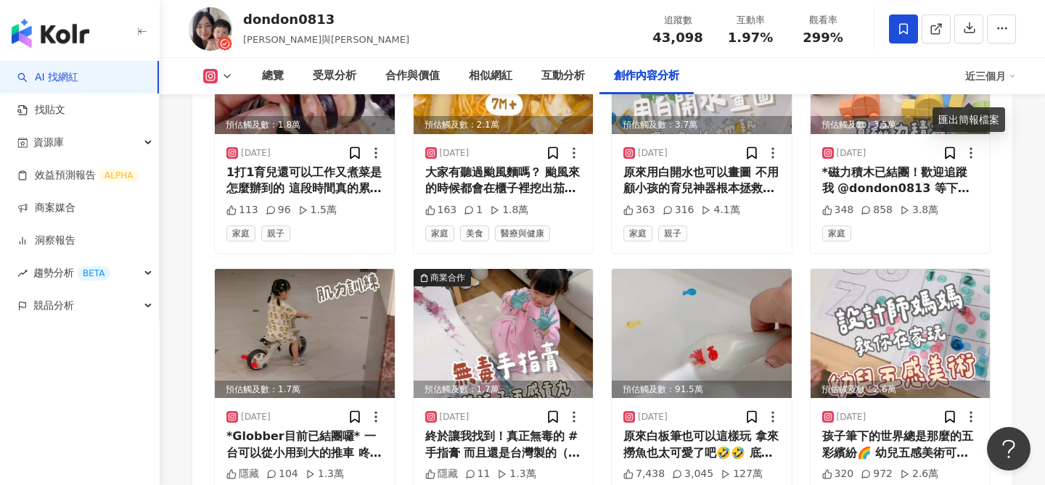
scroll to position [4712, 0]
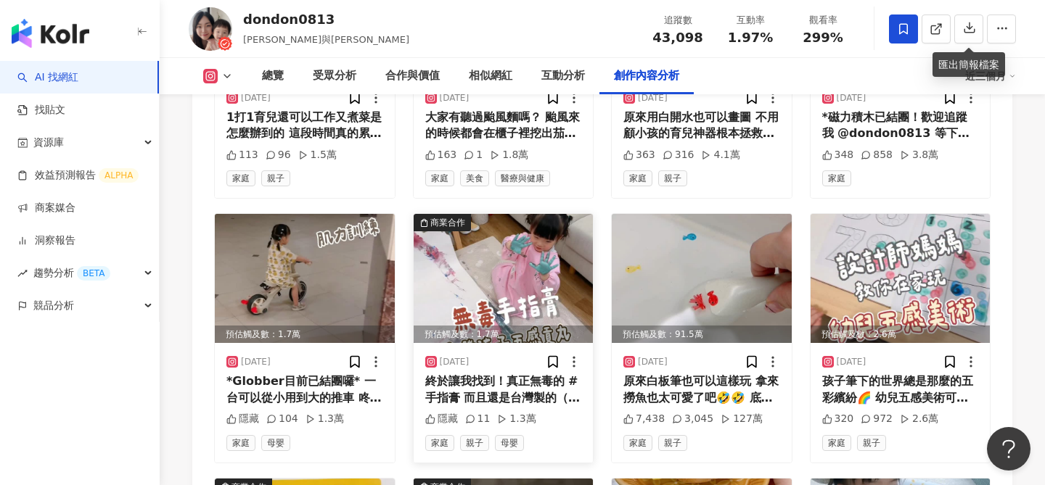
click at [526, 243] on img at bounding box center [504, 278] width 180 height 129
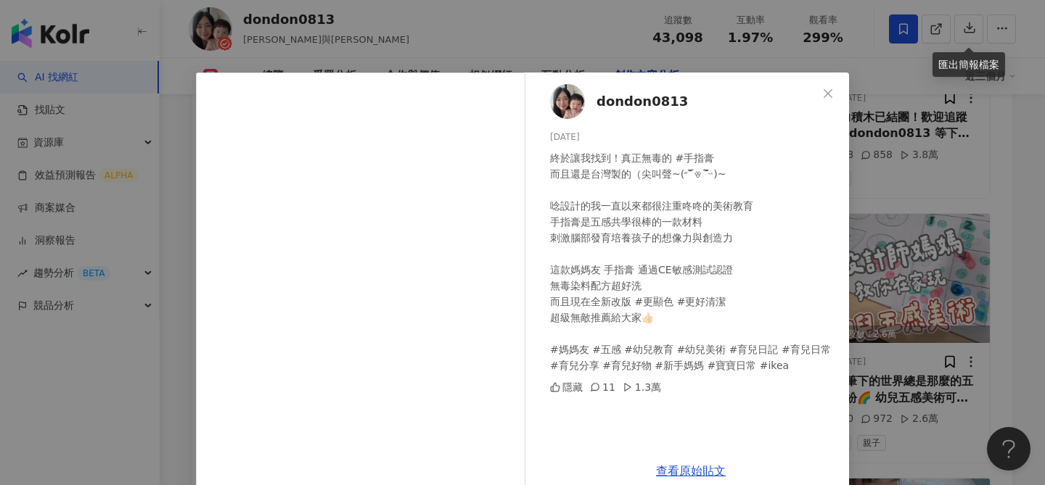
scroll to position [24, 0]
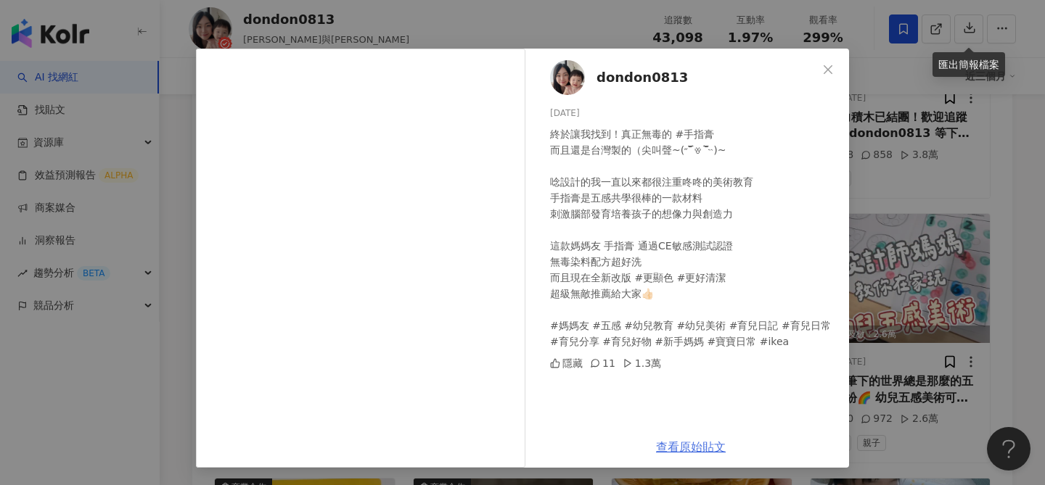
click at [701, 448] on link "查看原始貼文" at bounding box center [691, 447] width 70 height 14
click at [818, 73] on span "Close" at bounding box center [827, 70] width 29 height 12
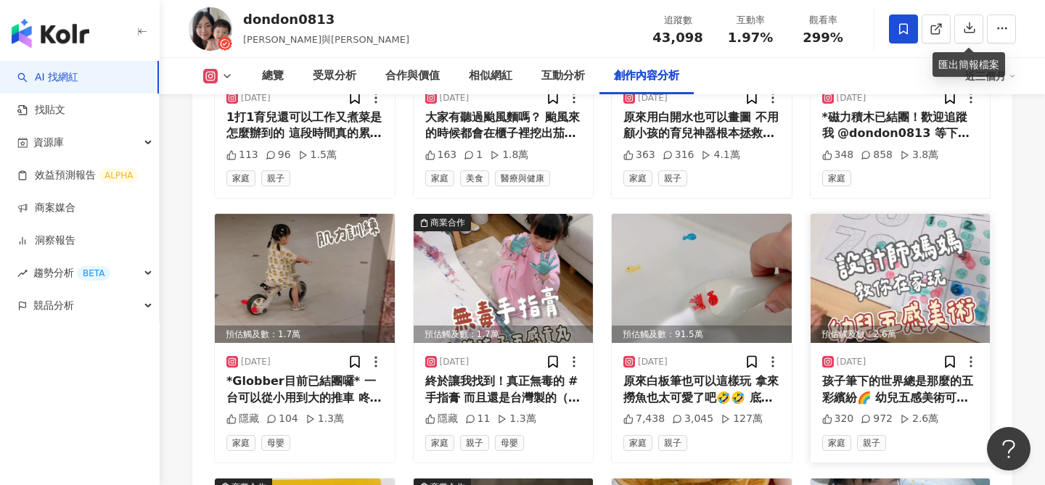
click at [938, 268] on img at bounding box center [900, 278] width 180 height 129
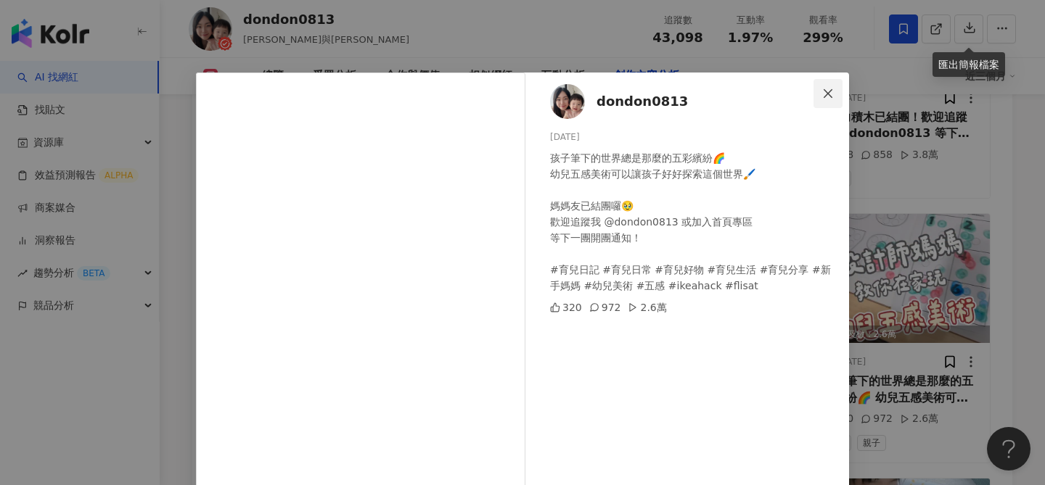
click at [826, 92] on icon "close" at bounding box center [827, 93] width 9 height 9
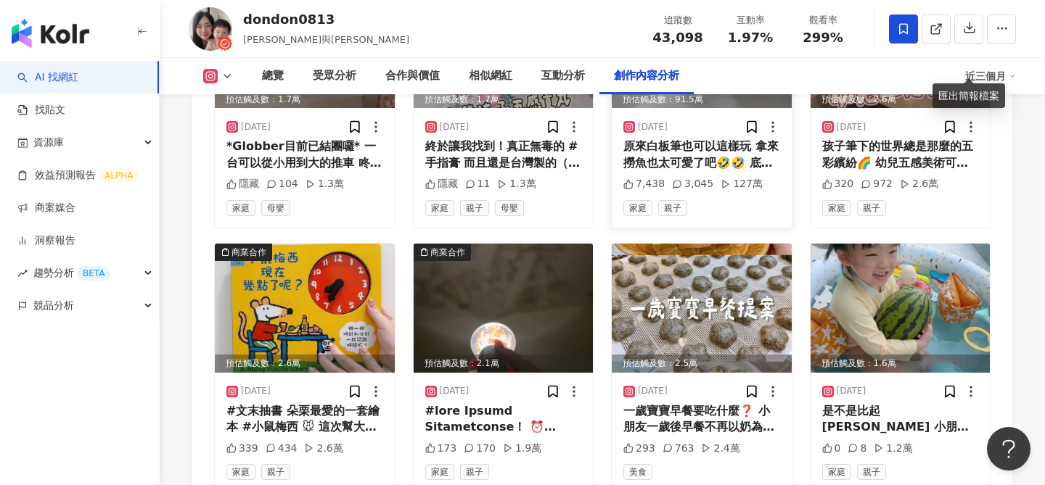
scroll to position [4978, 0]
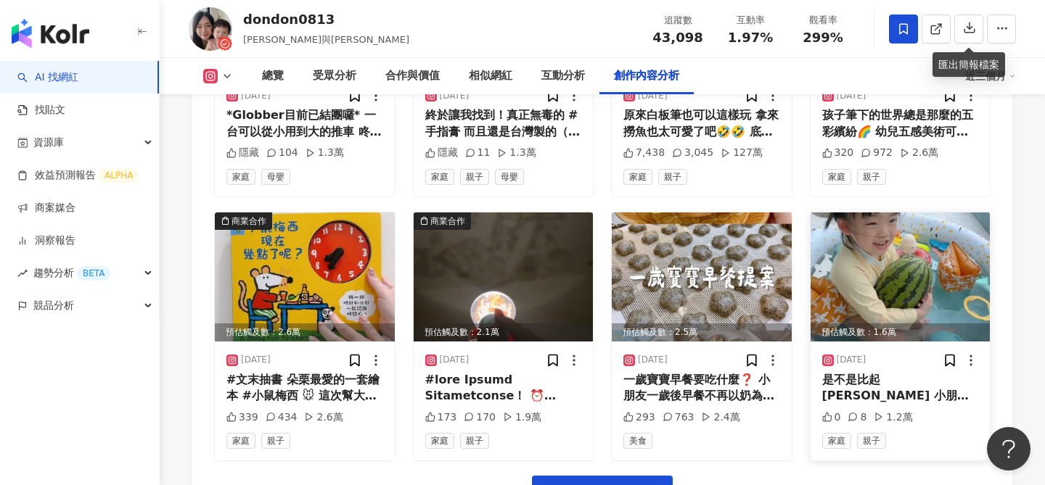
click at [887, 266] on img at bounding box center [900, 277] width 180 height 129
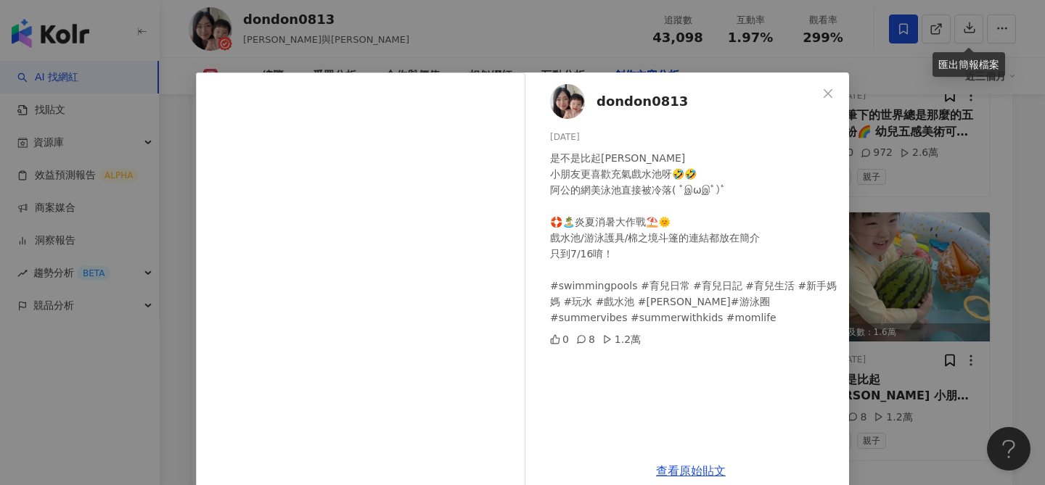
scroll to position [24, 0]
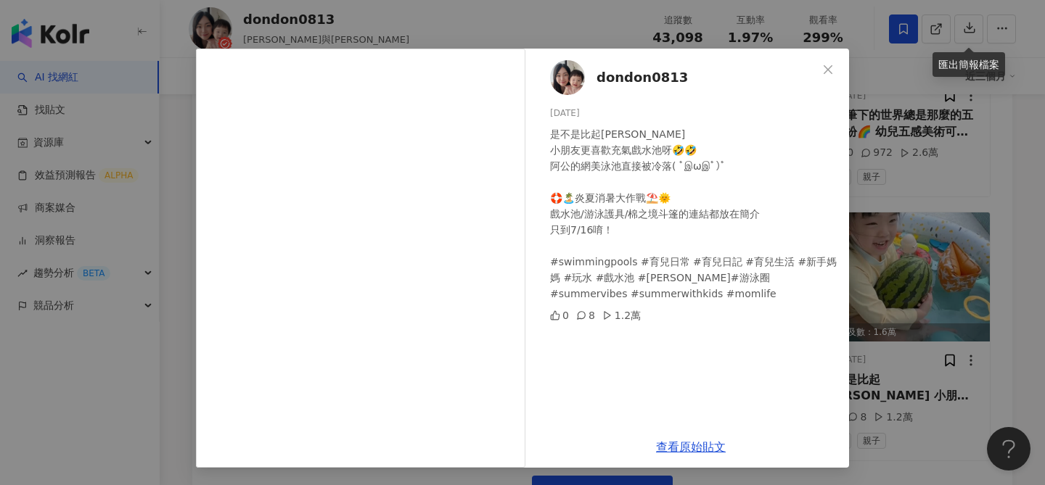
click at [843, 238] on div "dondon0813 2025/7/12 是不是比起游泳池 小朋友更喜歡充氣戲水池呀🤣🤣 阿公的網美泳池直接被冷落( ﾟஇωஇﾟ)ﾟ 🛟🏝️炎夏消暑大作戰⛱️…" at bounding box center [691, 238] width 316 height 378
click at [892, 218] on div "dondon0813 2025/7/12 是不是比起游泳池 小朋友更喜歡充氣戲水池呀🤣🤣 阿公的網美泳池直接被冷落( ﾟஇωஇﾟ)ﾟ 🛟🏝️炎夏消暑大作戰⛱️…" at bounding box center [522, 242] width 1045 height 485
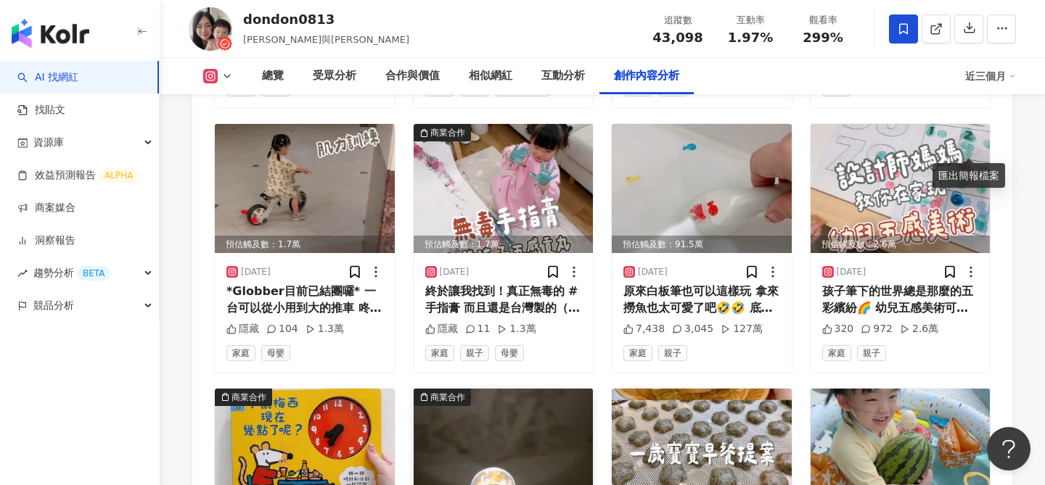
scroll to position [4772, 0]
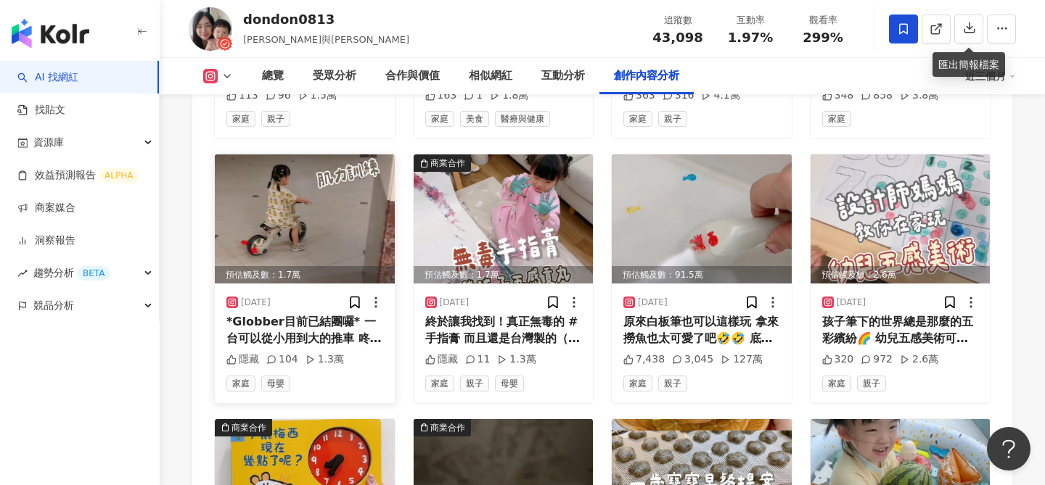
click at [340, 196] on img at bounding box center [305, 219] width 180 height 129
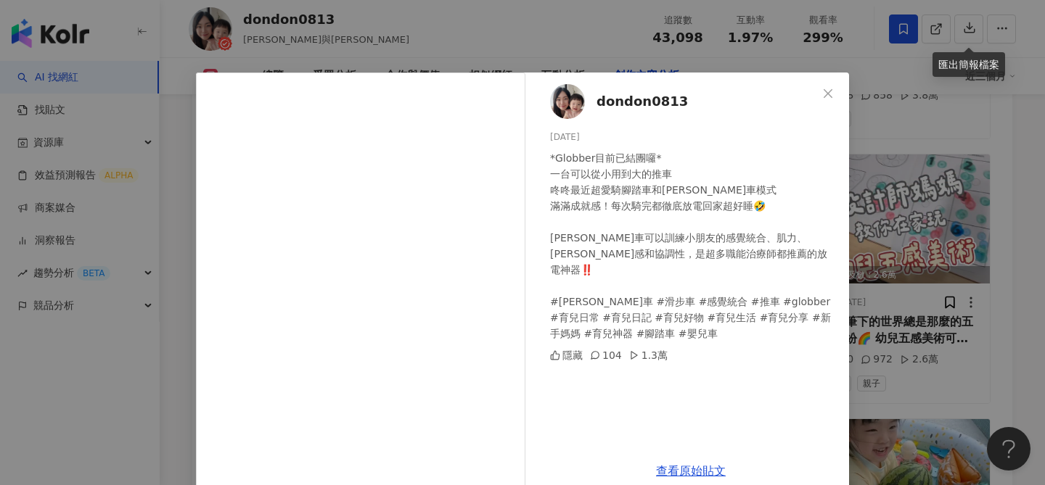
click at [896, 170] on div "dondon0813 2025/8/4 *Globber目前已結團囉* 一台可以從小用到大的推車 咚咚最近超愛騎腳踏車和平衡車模式 滿滿成就感！每次騎完都徹底…" at bounding box center [522, 242] width 1045 height 485
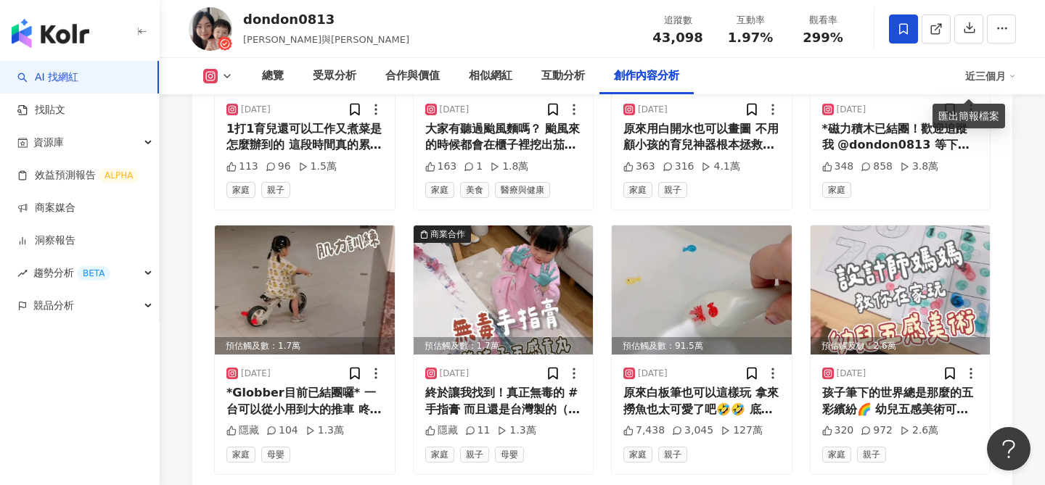
scroll to position [4694, 0]
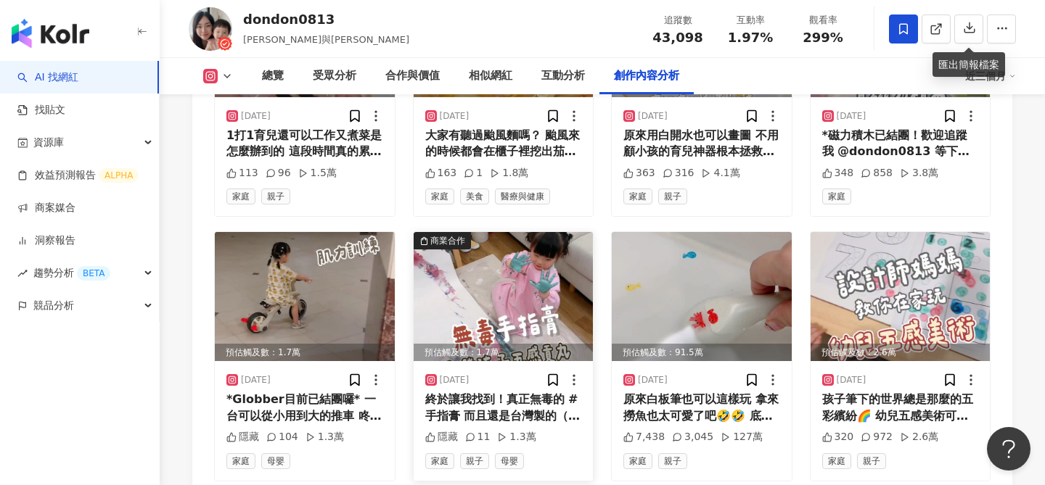
click at [522, 253] on img at bounding box center [504, 296] width 180 height 129
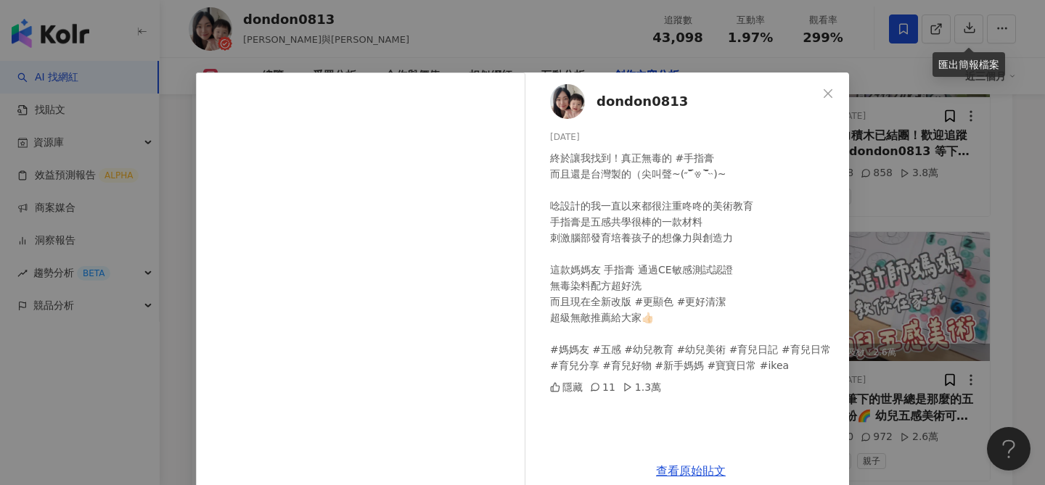
scroll to position [24, 0]
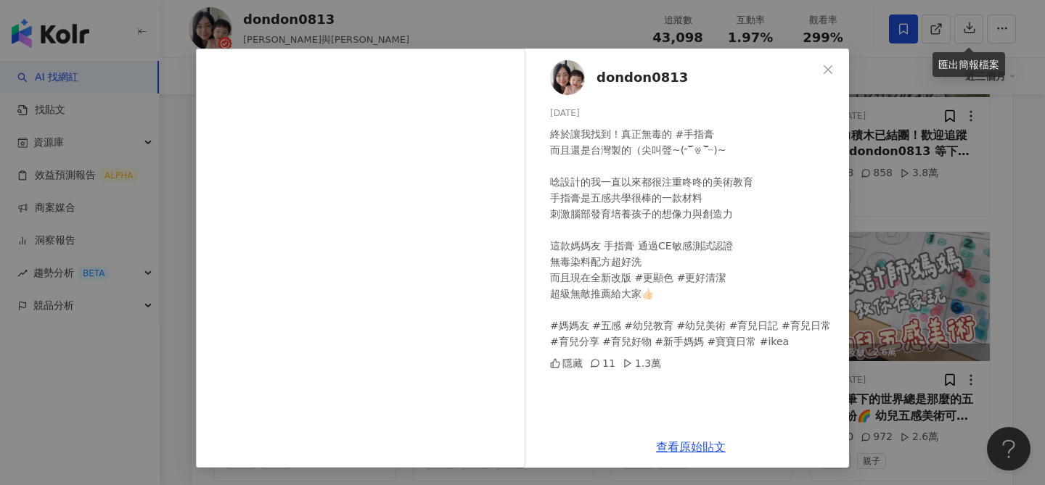
click at [903, 241] on div "dondon0813 2025/8/1 終於讓我找到！真正無毒的 #手指膏 而且還是台灣製的（尖叫聲~(˶‾᷄ꈊ‾᷅˵)~ 唸設計的我一直以來都很注重咚咚的美…" at bounding box center [522, 242] width 1045 height 485
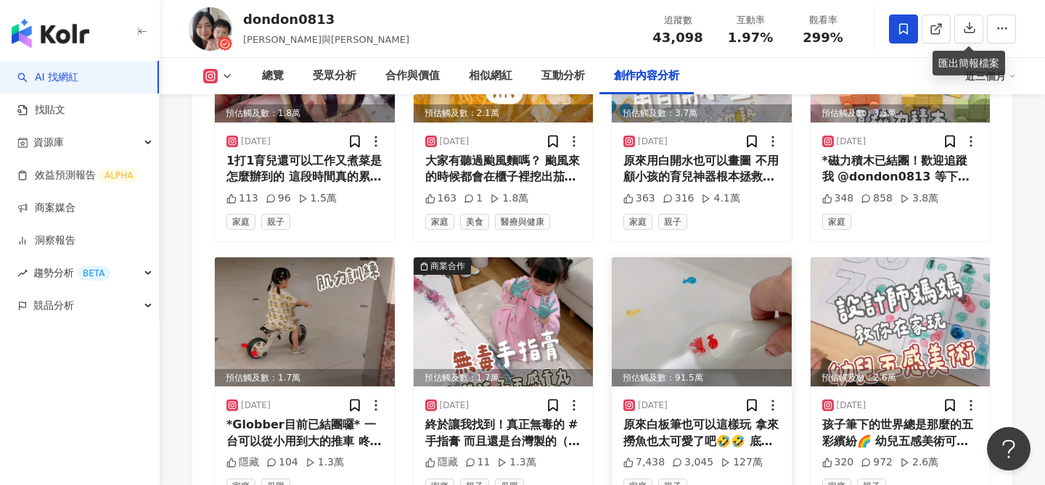
scroll to position [4667, 0]
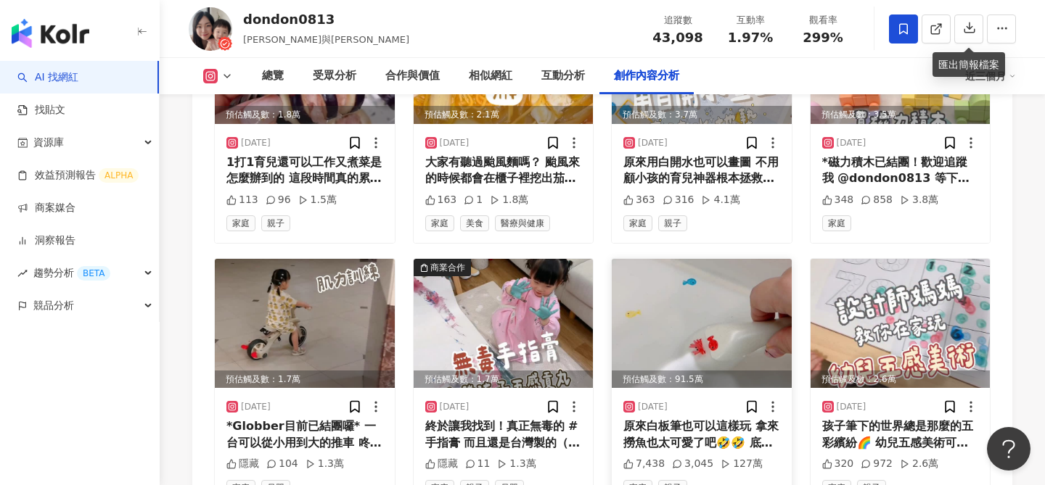
click at [720, 283] on img at bounding box center [702, 323] width 180 height 129
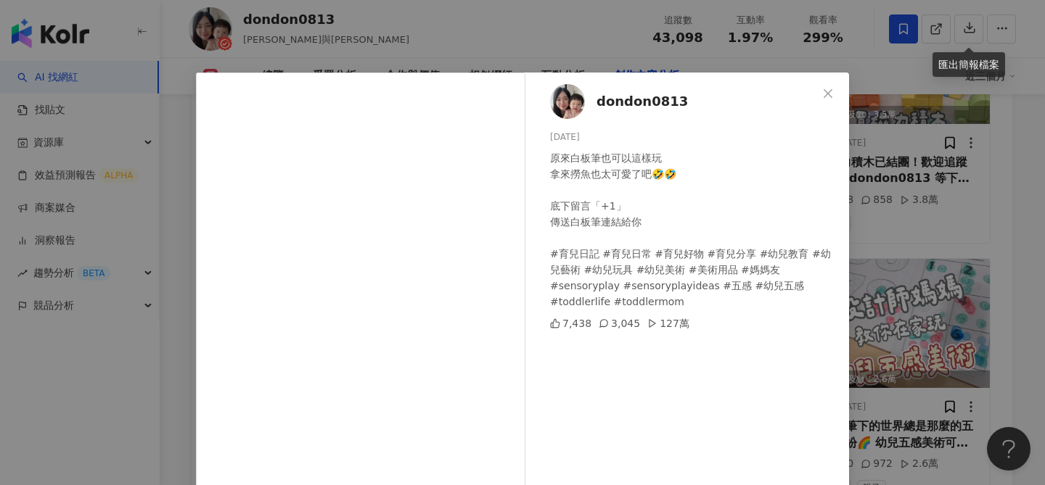
click at [929, 224] on div "dondon0813 2025/7/30 原來白板筆也可以這樣玩 拿來撈魚也太可愛了吧🤣🤣 底下留言「+1」 傳送白板筆連結給你 #育兒日記 #育兒日常 #育…" at bounding box center [522, 242] width 1045 height 485
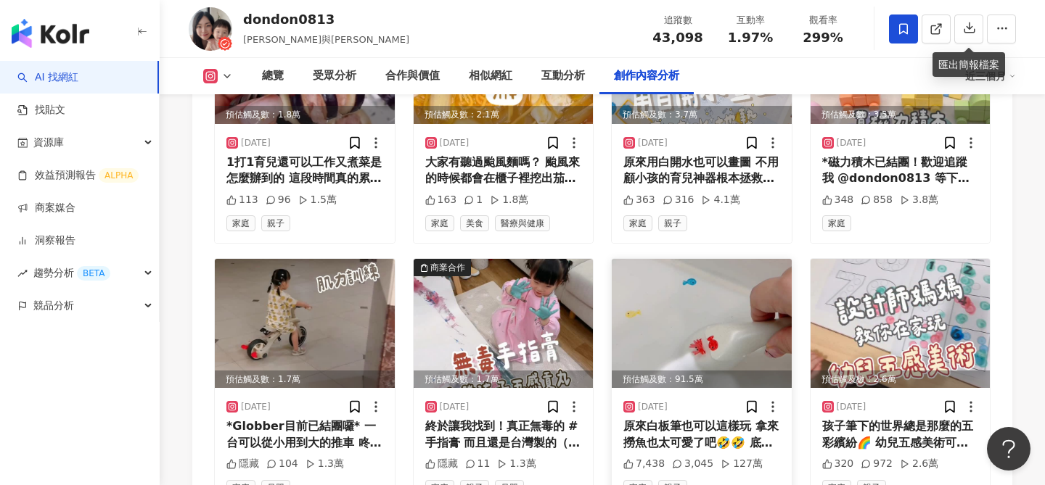
click at [675, 294] on img at bounding box center [702, 323] width 180 height 129
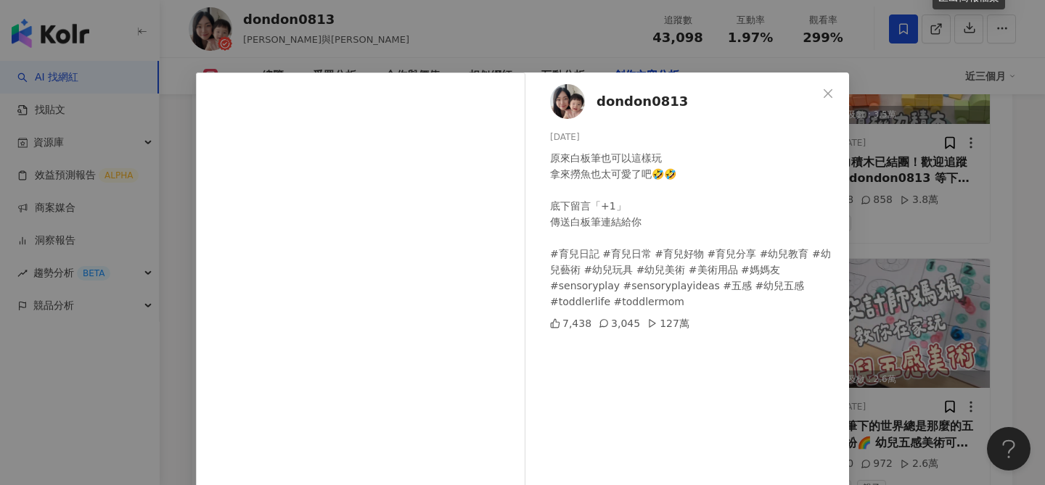
scroll to position [4260, 0]
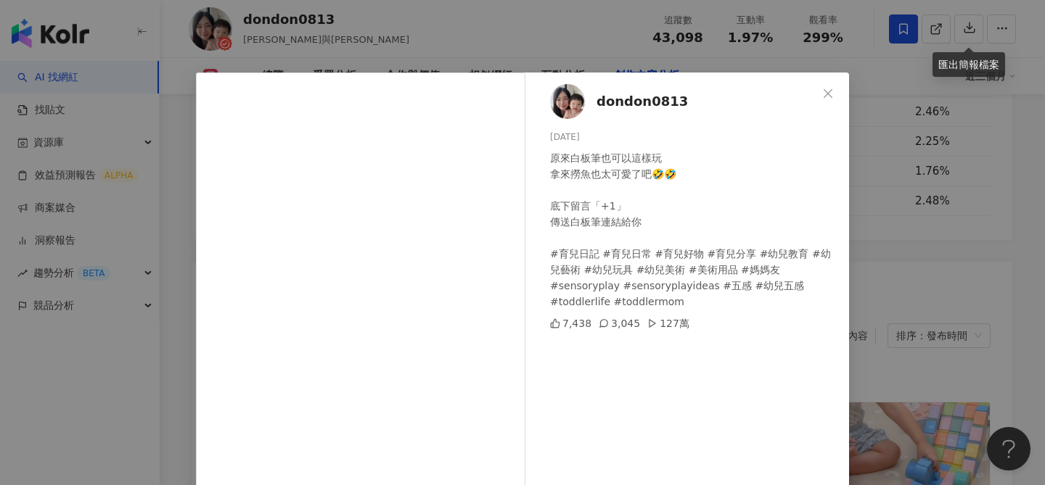
click at [913, 241] on div "dondon0813 2025/7/30 原來白板筆也可以這樣玩 拿來撈魚也太可愛了吧🤣🤣 底下留言「+1」 傳送白板筆連結給你 #育兒日記 #育兒日常 #育…" at bounding box center [522, 242] width 1045 height 485
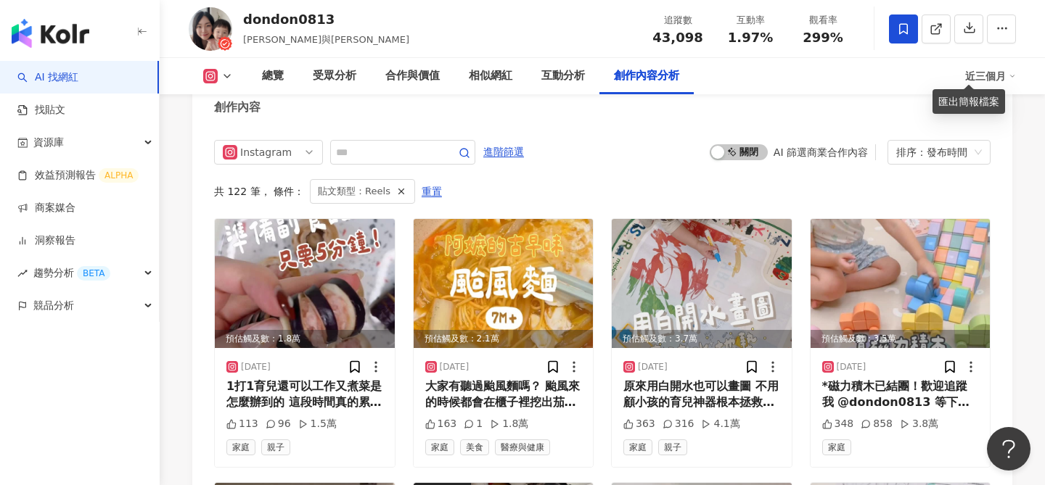
scroll to position [4480, 0]
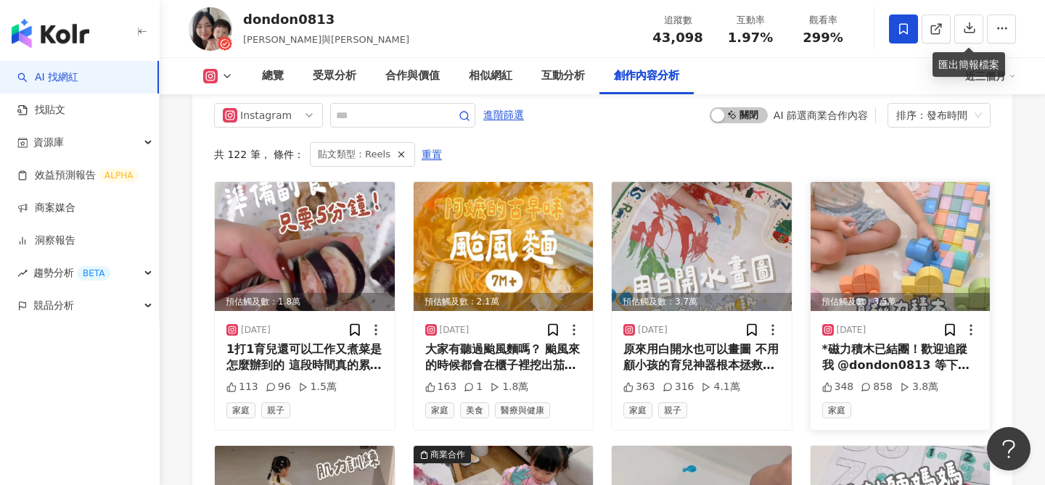
click at [895, 221] on img at bounding box center [900, 246] width 180 height 129
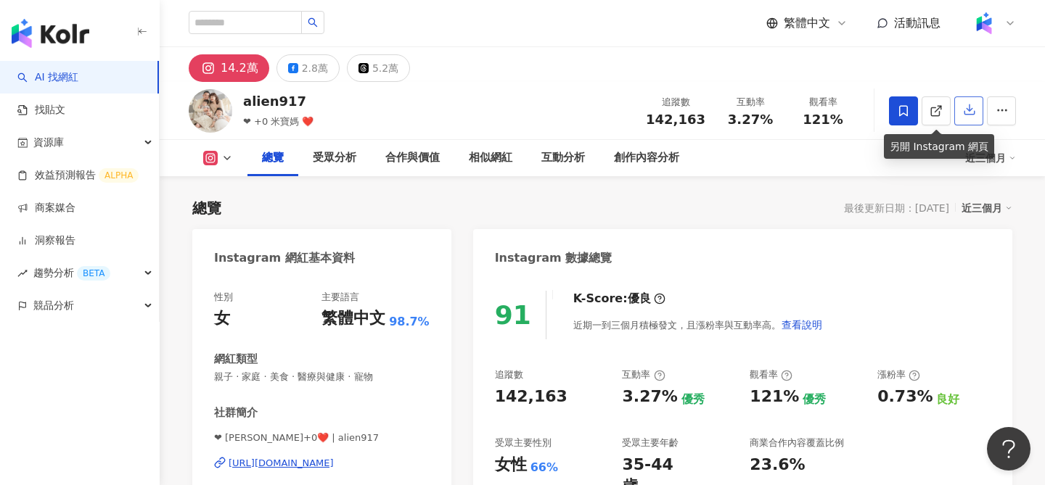
click at [967, 115] on icon "button" at bounding box center [969, 110] width 10 height 10
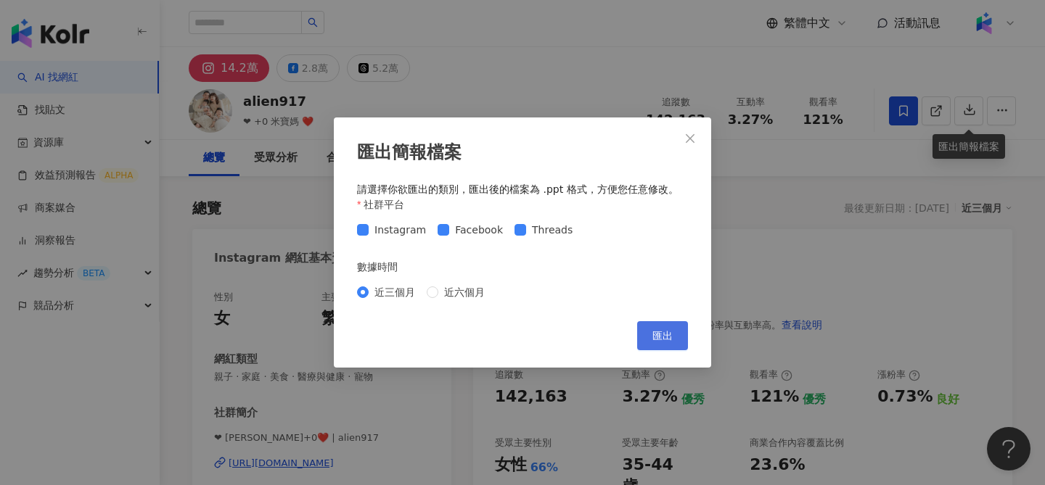
click at [661, 343] on button "匯出" at bounding box center [662, 335] width 51 height 29
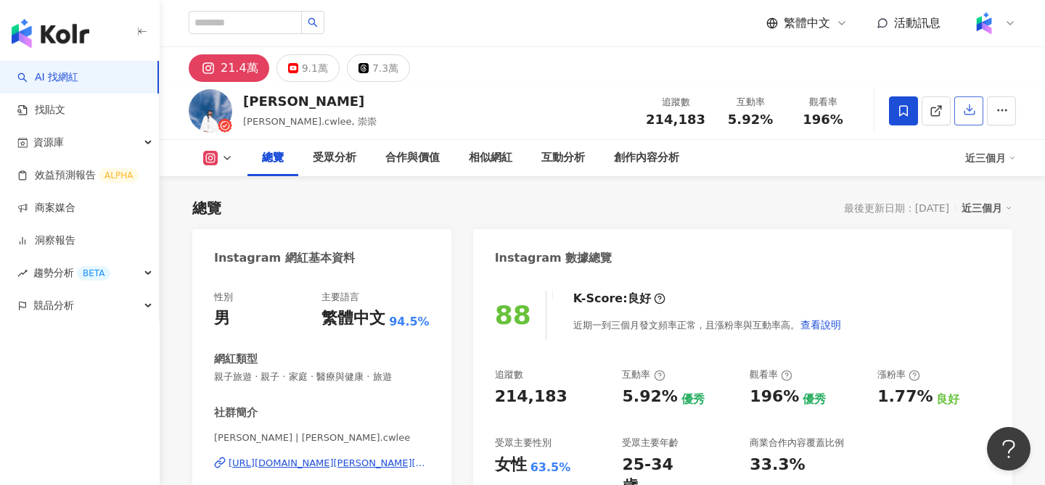
click at [958, 115] on button "button" at bounding box center [968, 110] width 29 height 29
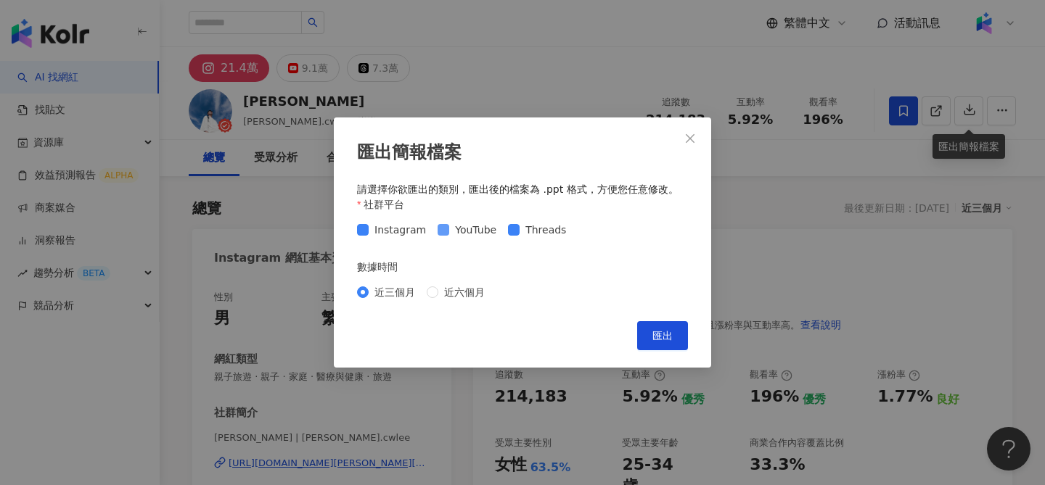
click at [485, 232] on span "YouTube" at bounding box center [475, 230] width 53 height 16
click at [535, 226] on span "Threads" at bounding box center [545, 230] width 52 height 16
click at [659, 336] on span "匯出" at bounding box center [662, 336] width 20 height 12
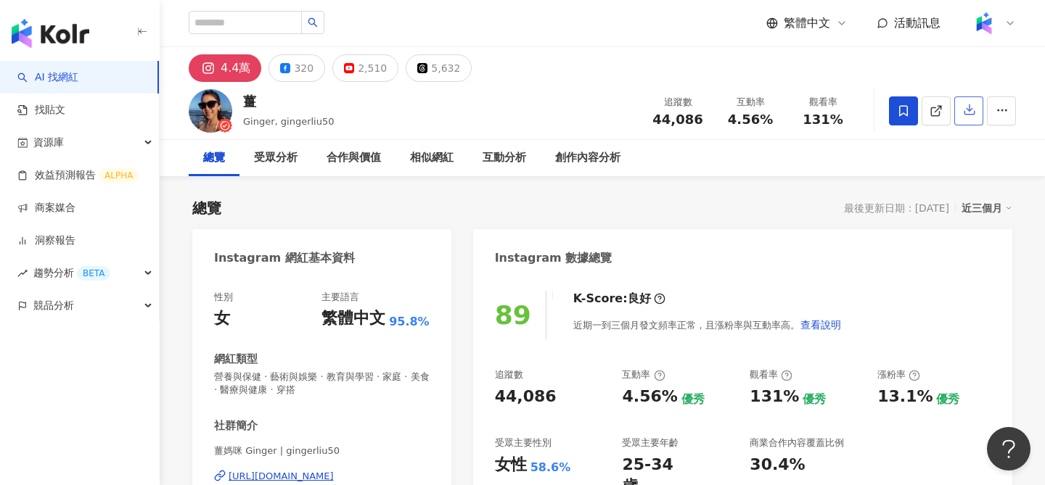
click at [969, 118] on button "button" at bounding box center [968, 110] width 29 height 29
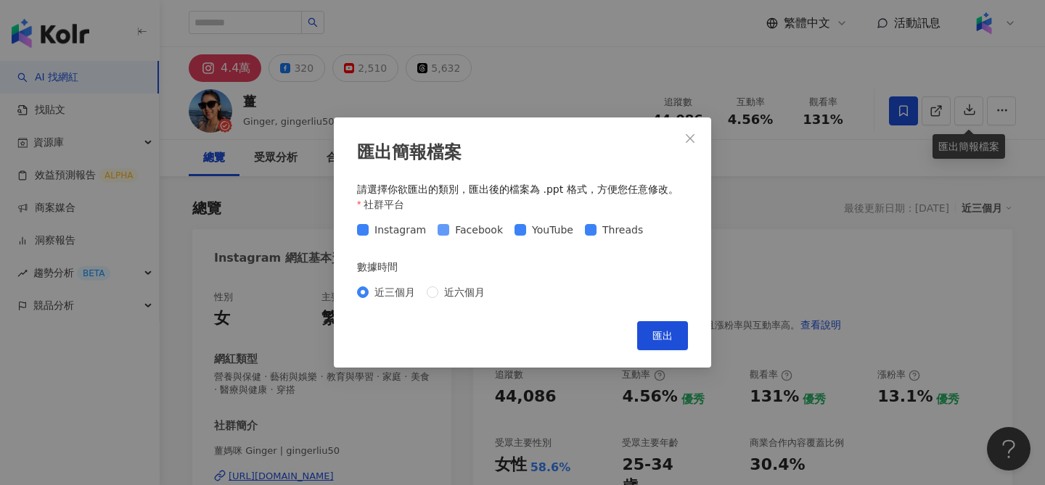
click at [485, 231] on span "Facebook" at bounding box center [478, 230] width 59 height 16
click at [526, 231] on span "YouTube" at bounding box center [552, 230] width 53 height 16
click at [596, 229] on span "Threads" at bounding box center [622, 230] width 52 height 16
click at [651, 337] on button "匯出" at bounding box center [662, 335] width 51 height 29
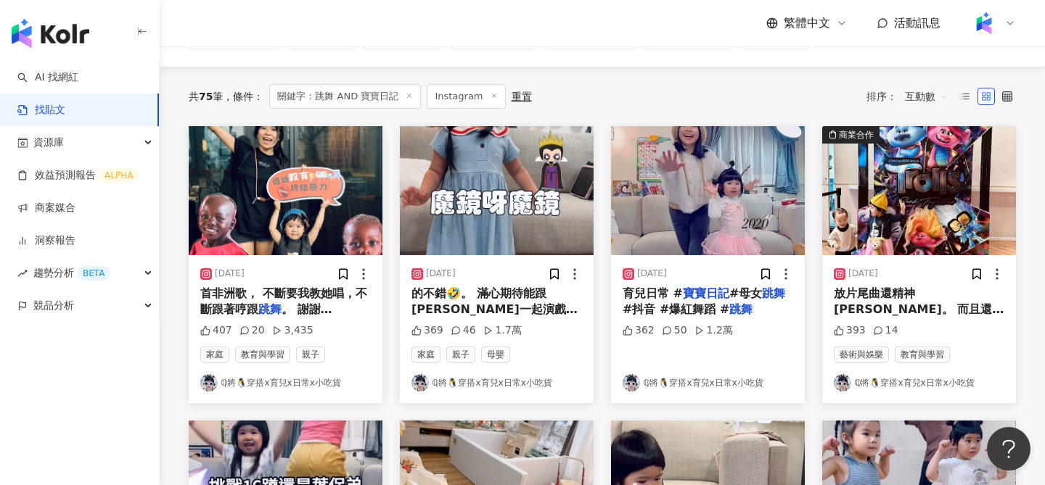
scroll to position [125, 0]
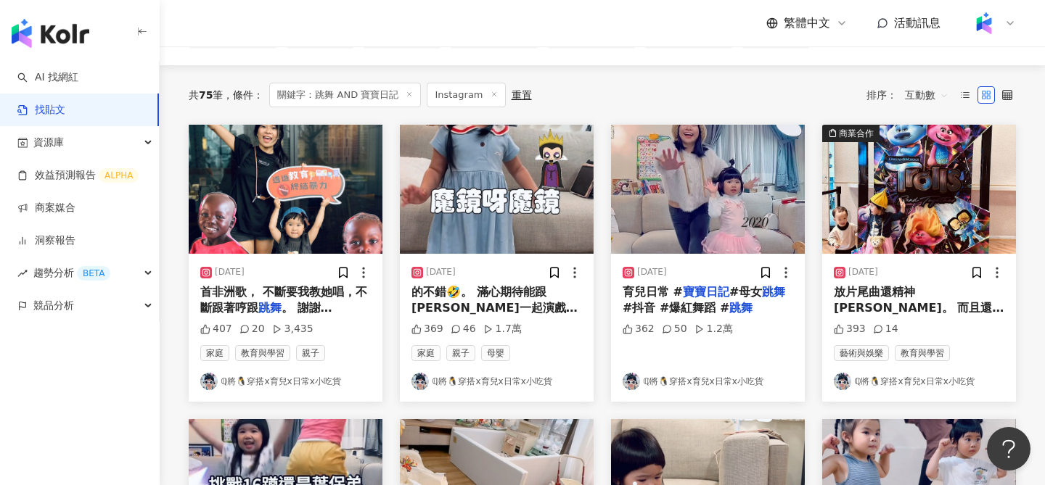
click at [521, 379] on link "ℚ將🐧穿搭x育兒x日常x小吃貨" at bounding box center [496, 381] width 170 height 17
click at [524, 205] on img at bounding box center [497, 189] width 194 height 129
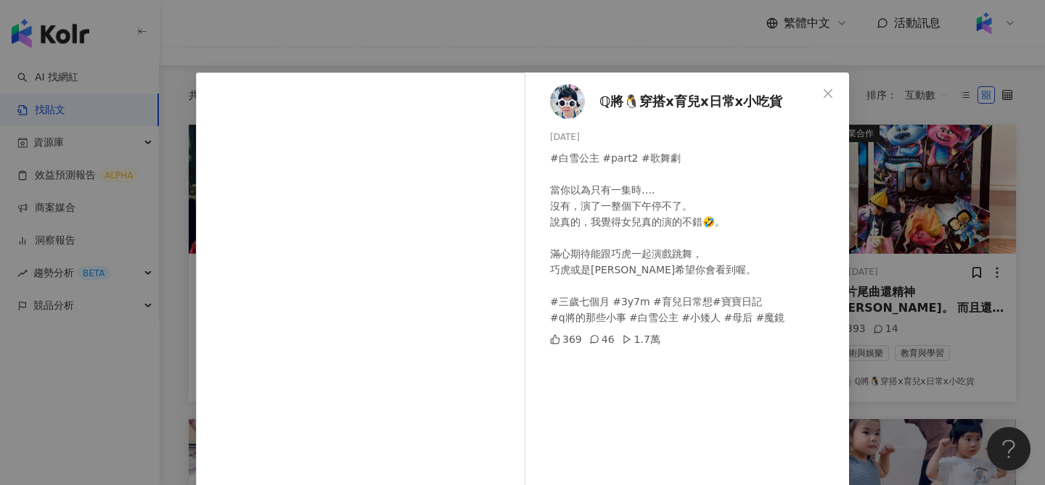
click at [915, 144] on div "ℚ將🐧穿搭x育兒x日常x小吃貨 [DATE] #白雪公主 #part2 #歌舞劇 當你以為只有一集時…. 沒有，演了一整個下午停不了。 說真的，我覺得女兒真的…" at bounding box center [522, 242] width 1045 height 485
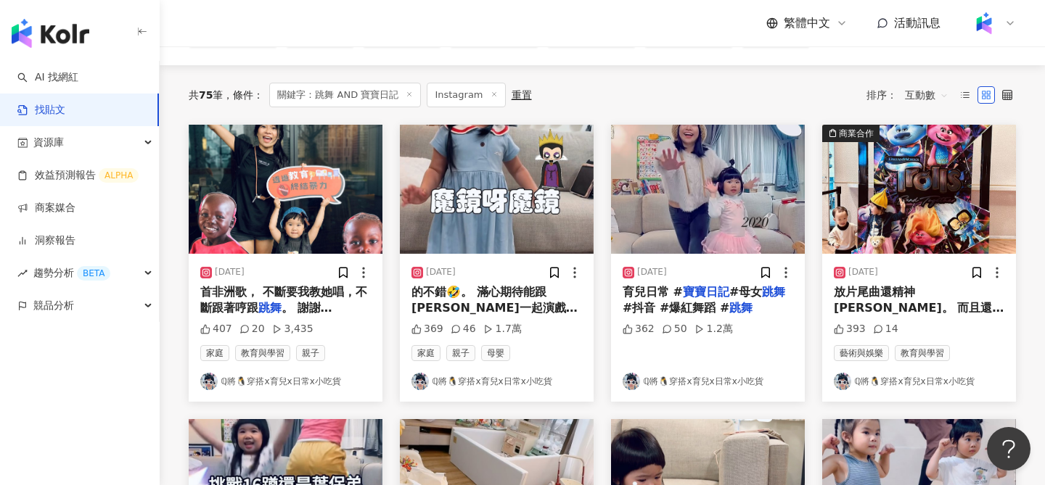
click at [752, 224] on img at bounding box center [708, 189] width 194 height 129
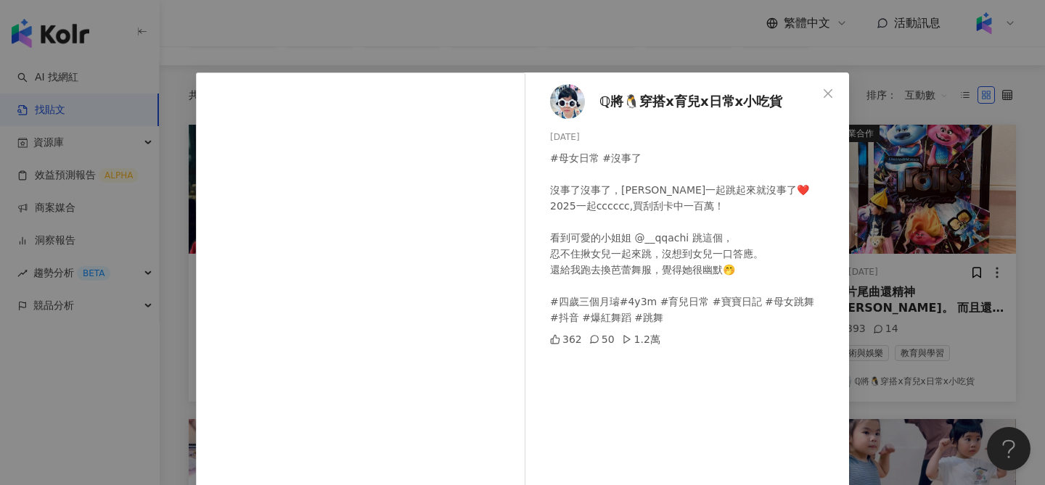
scroll to position [16, 0]
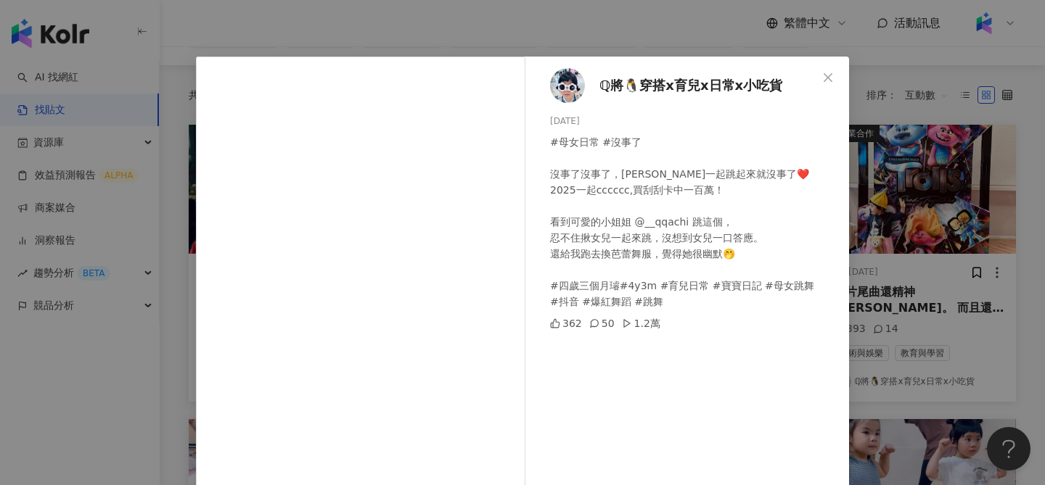
click at [963, 265] on div "ℚ將🐧穿搭x育兒x日常x小吃貨 2025/1/20 #母女日常 #沒事了 沒事了沒事了，大家一起跳起來就沒事了❤️ 2025一起cccccc,買刮刮卡中一百萬…" at bounding box center [522, 242] width 1045 height 485
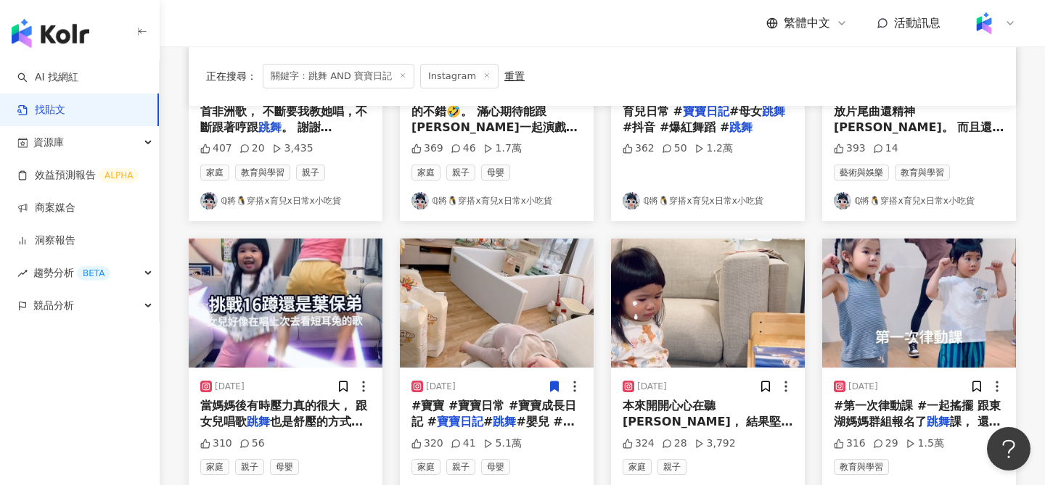
scroll to position [322, 0]
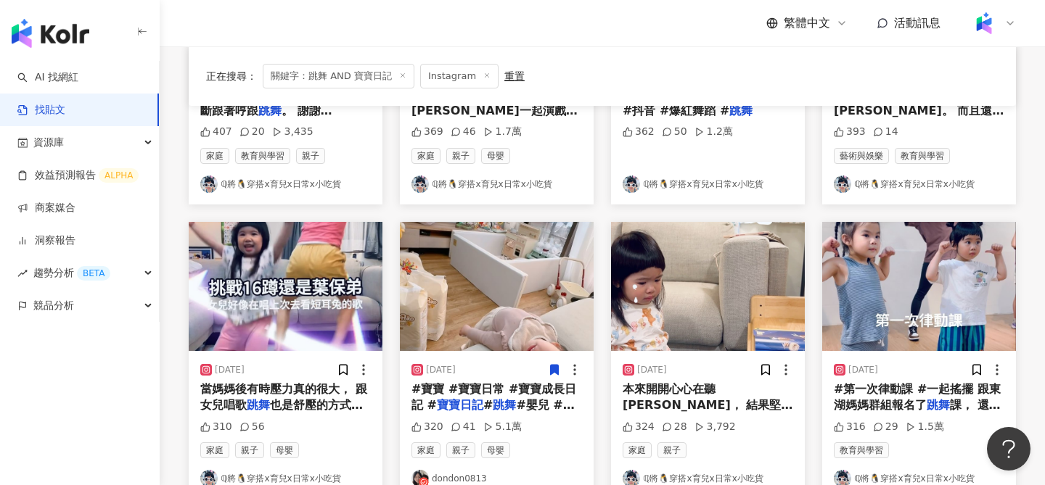
click at [650, 305] on img at bounding box center [708, 286] width 194 height 129
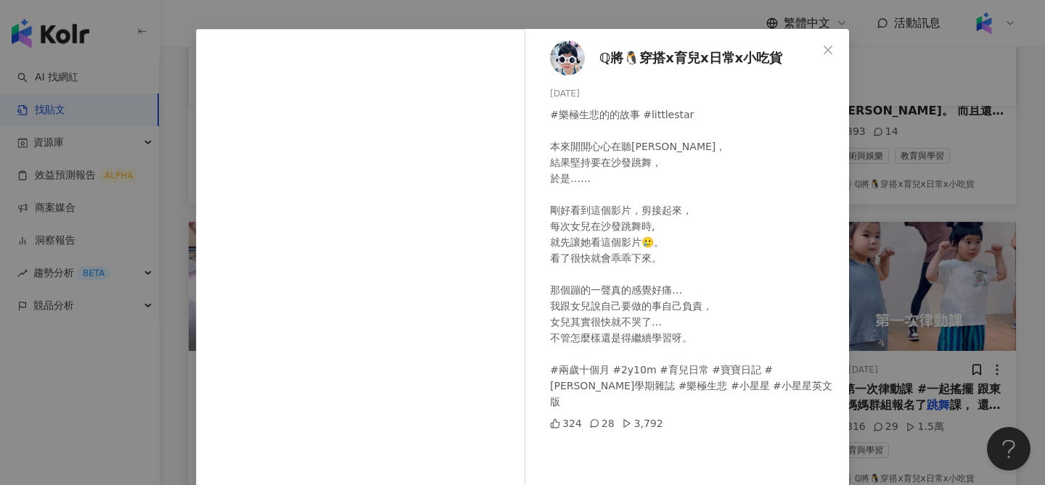
scroll to position [43, 0]
click at [915, 231] on div "ℚ將🐧穿搭x育兒x日常x小吃貨 2023/9/23 #樂極生悲的的故事 #littlestar 本來開開心心在聽康軒， 結果堅持要在沙發跳舞， 於是…… 剛好…" at bounding box center [522, 242] width 1045 height 485
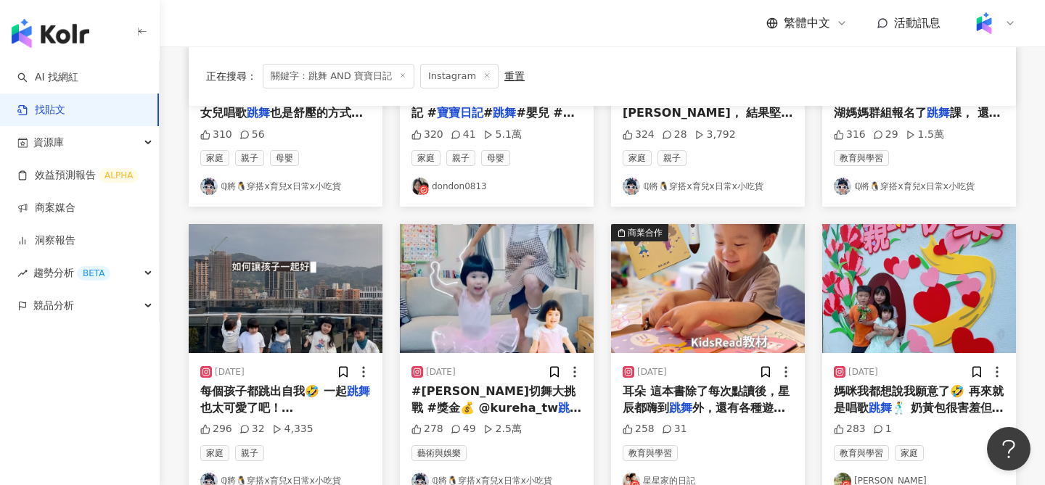
scroll to position [910, 0]
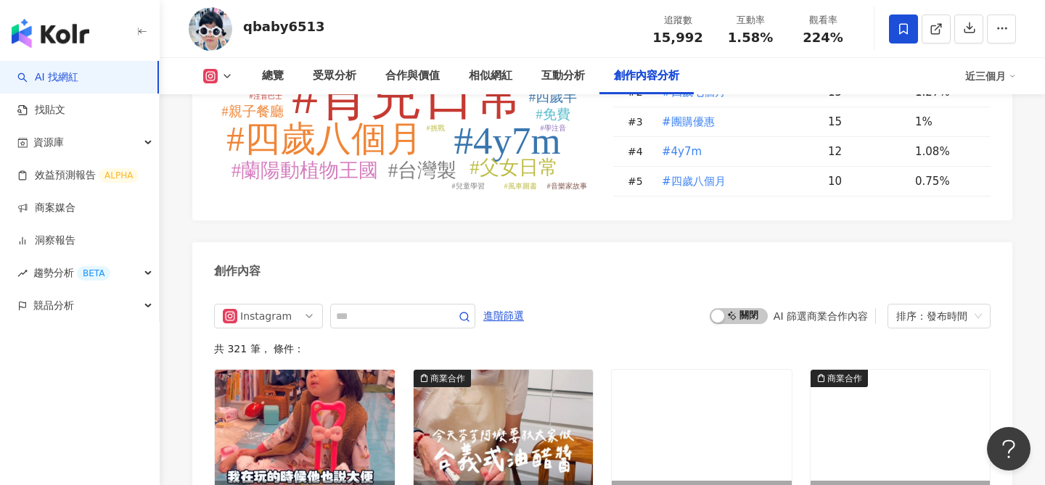
scroll to position [4442, 0]
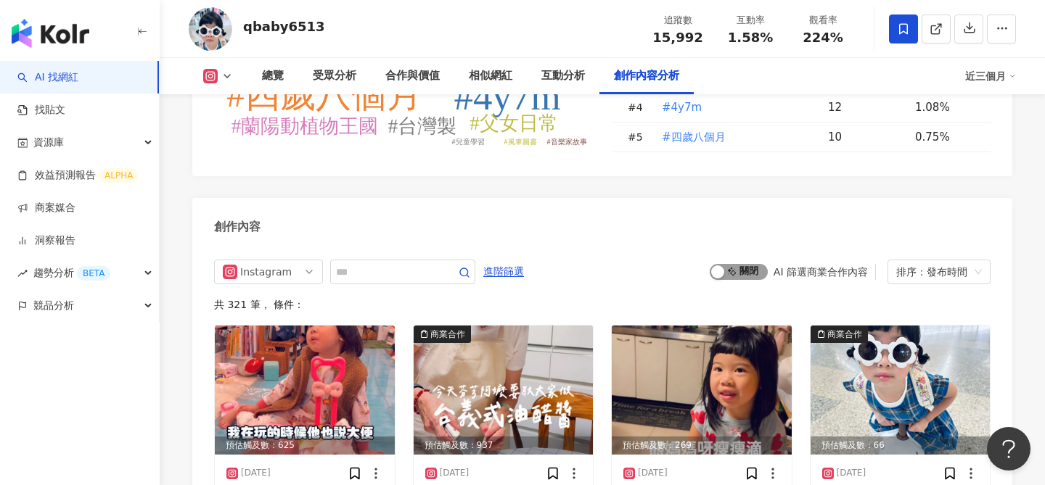
click at [738, 264] on span "啟動 關閉" at bounding box center [739, 272] width 58 height 16
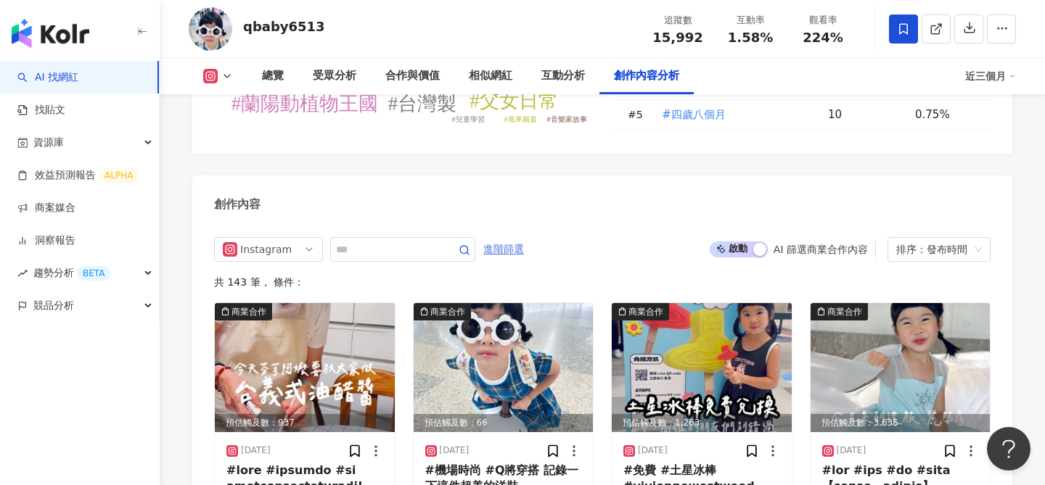
click at [514, 238] on span "進階篩選" at bounding box center [503, 249] width 41 height 23
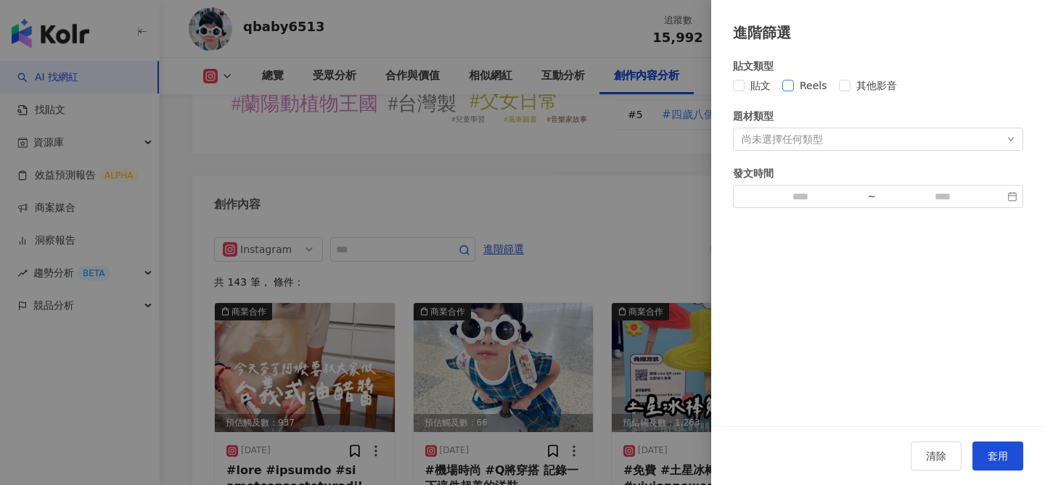
click at [813, 89] on span "Reels" at bounding box center [813, 86] width 39 height 16
click at [990, 454] on span "套用" at bounding box center [997, 457] width 20 height 12
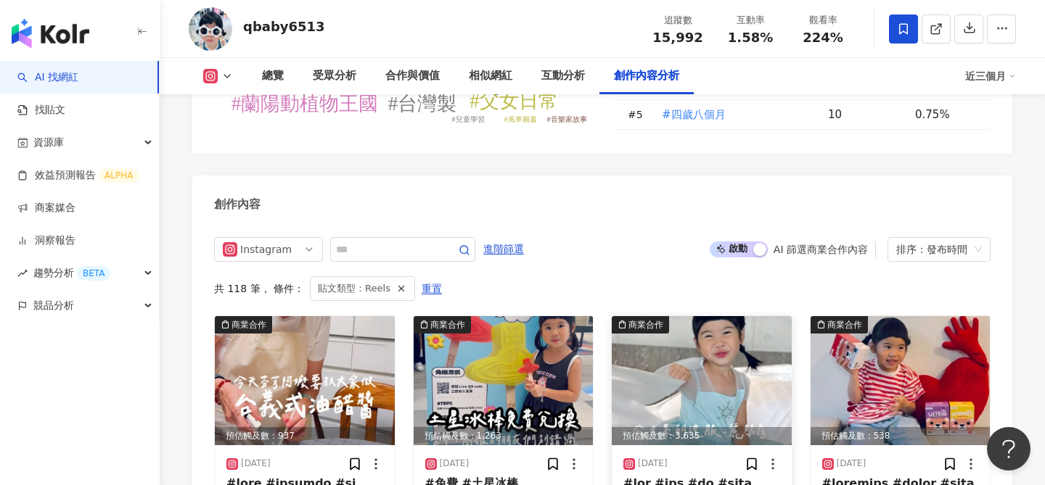
click at [746, 316] on img at bounding box center [702, 380] width 180 height 129
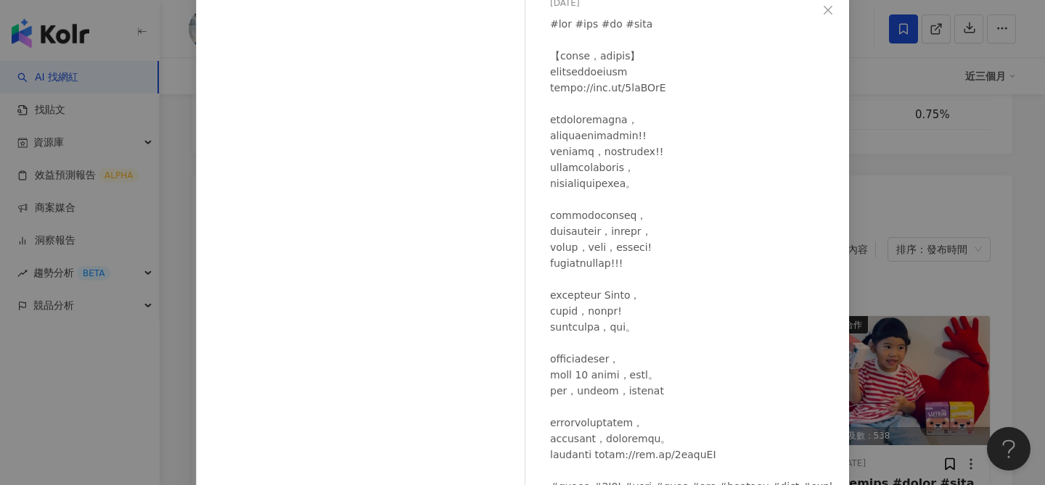
scroll to position [165, 0]
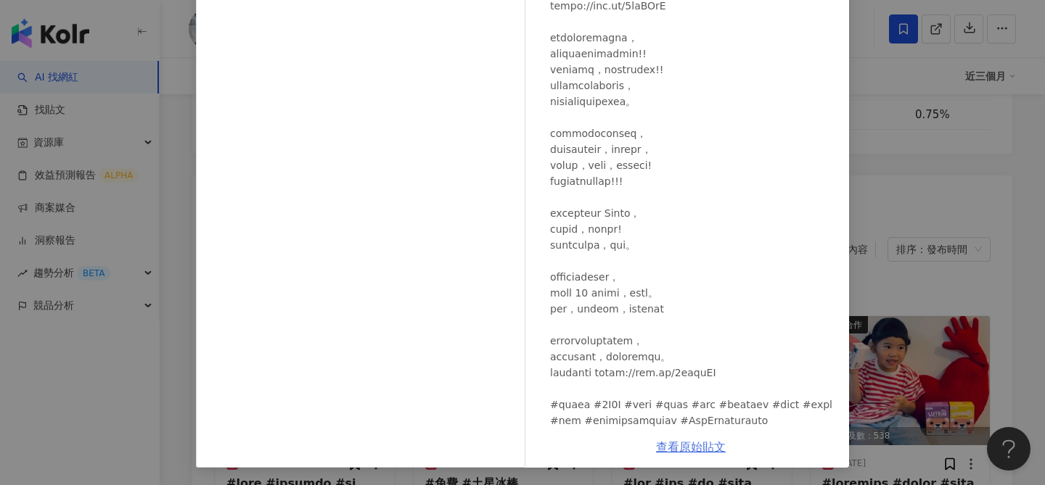
click at [704, 452] on link "查看原始貼文" at bounding box center [691, 447] width 70 height 14
click at [190, 164] on div "ℚ將🐧穿搭x育兒x日常x小吃貨 2025/8/9 72 18 6,016 查看原始貼文" at bounding box center [522, 242] width 1045 height 485
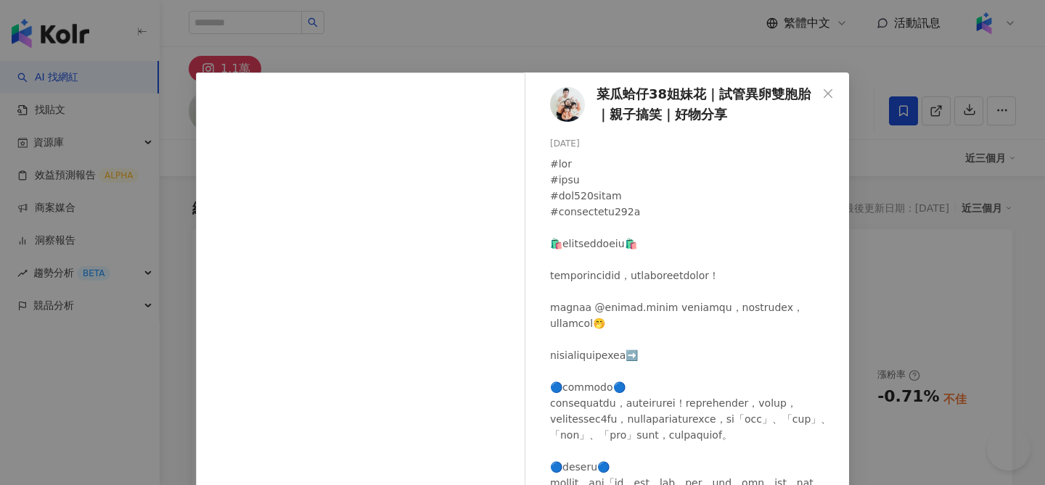
click at [182, 141] on div "菜瓜蛤仔38姐妹花｜試管異卵雙胞胎｜親子搞笑｜好物分享 [DATE] 1,236 223 7,514 查看原始貼文" at bounding box center [522, 242] width 1045 height 485
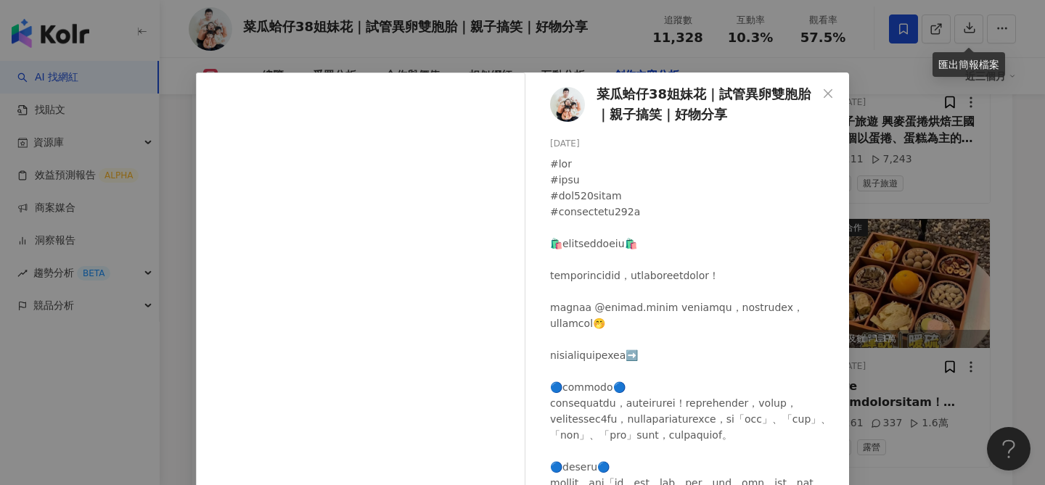
scroll to position [4947, 0]
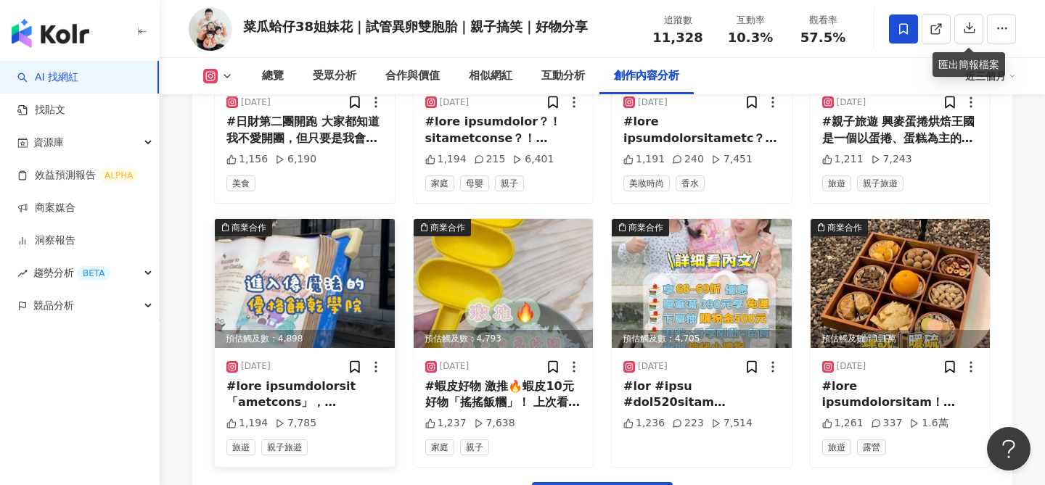
click at [324, 303] on img at bounding box center [305, 283] width 180 height 129
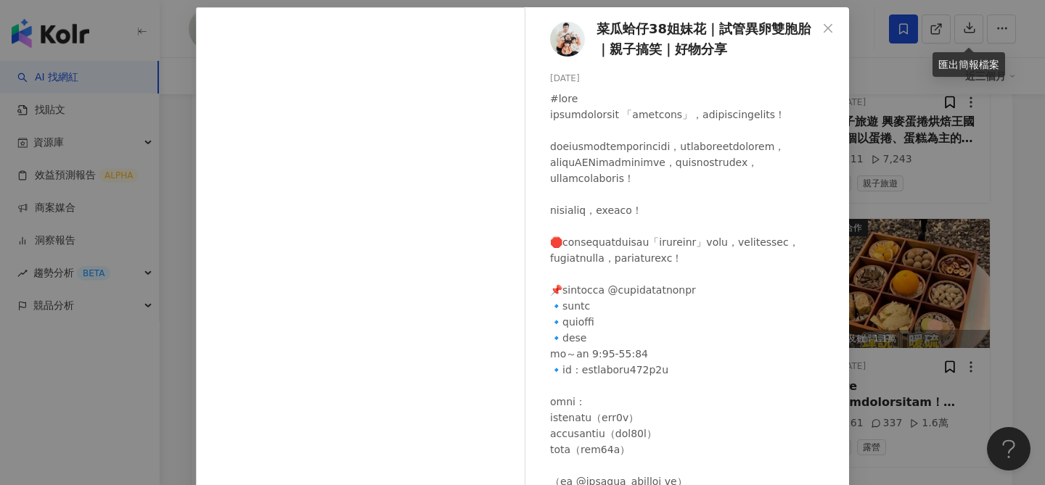
scroll to position [121, 0]
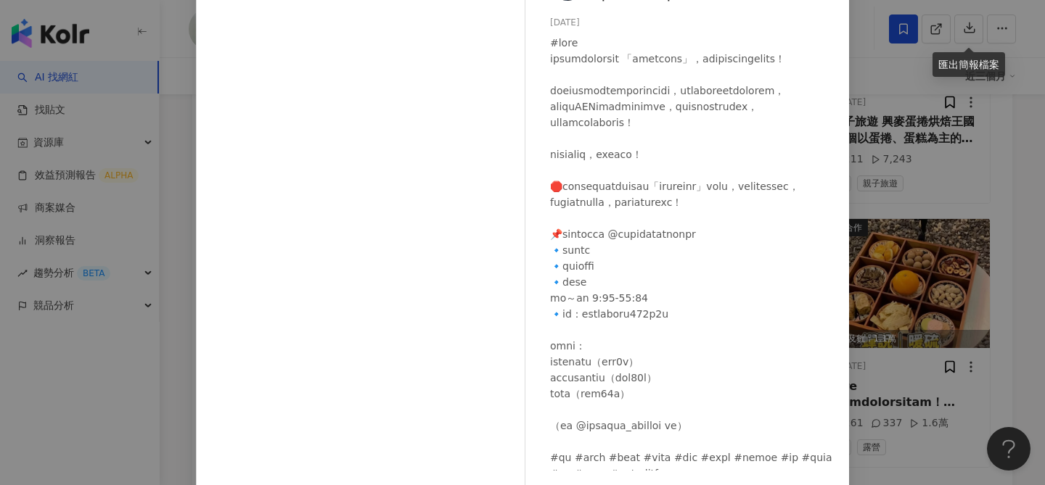
click at [888, 366] on div "菜瓜蛤仔38姐妹花｜試管異卵雙胞胎｜親子搞笑｜好物分享 [DATE] 1,194 7,785 查看原始貼文" at bounding box center [522, 242] width 1045 height 485
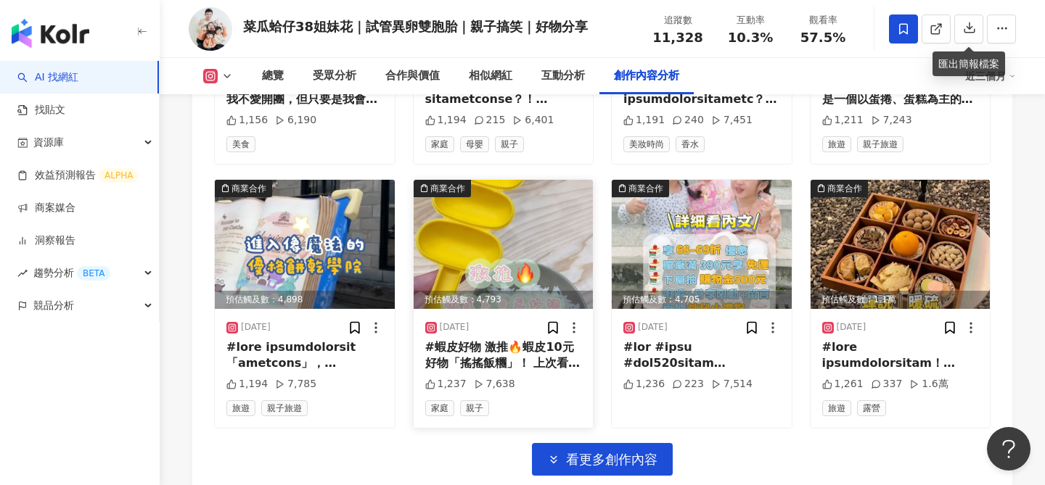
scroll to position [4986, 0]
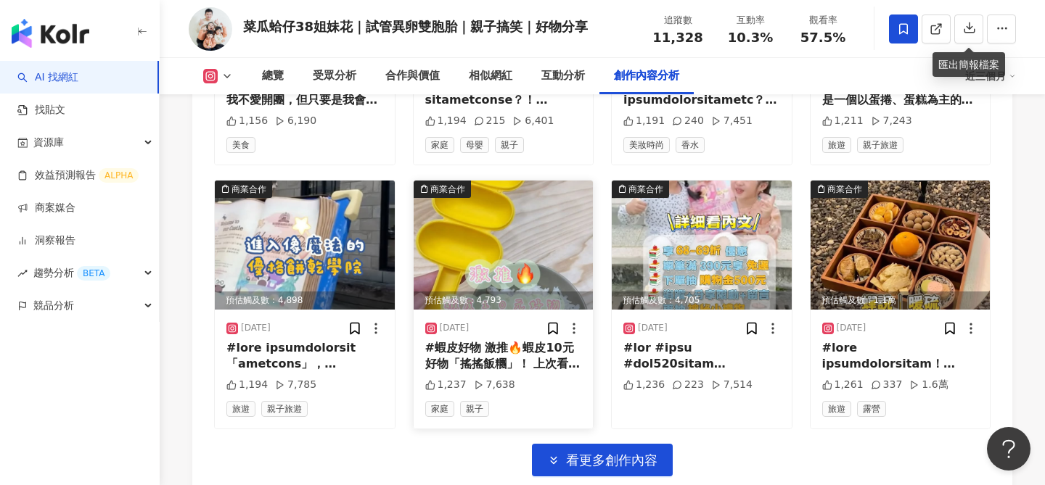
click at [511, 247] on img at bounding box center [504, 245] width 180 height 129
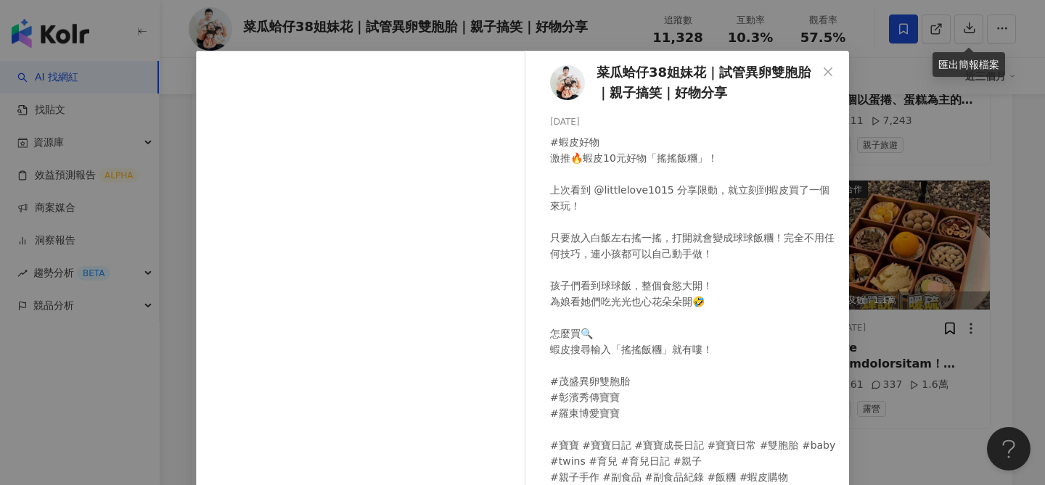
scroll to position [23, 0]
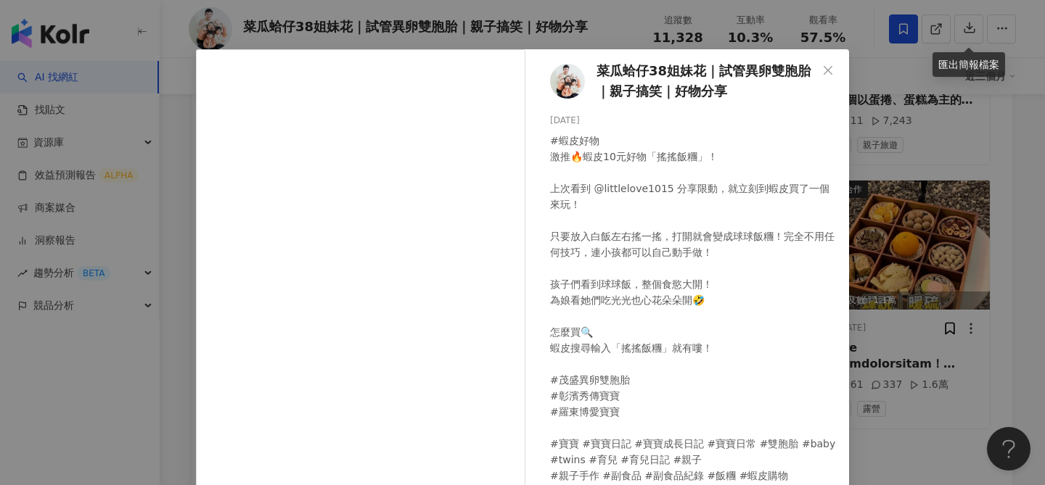
click at [964, 284] on div "菜瓜蛤仔38姐妹花｜試管異卵雙胞胎｜親子搞笑｜好物分享 [DATE] #蝦皮好物 激推🔥蝦皮10元好物「搖搖飯糰」！ 上次看到 @littlelove1015…" at bounding box center [522, 242] width 1045 height 485
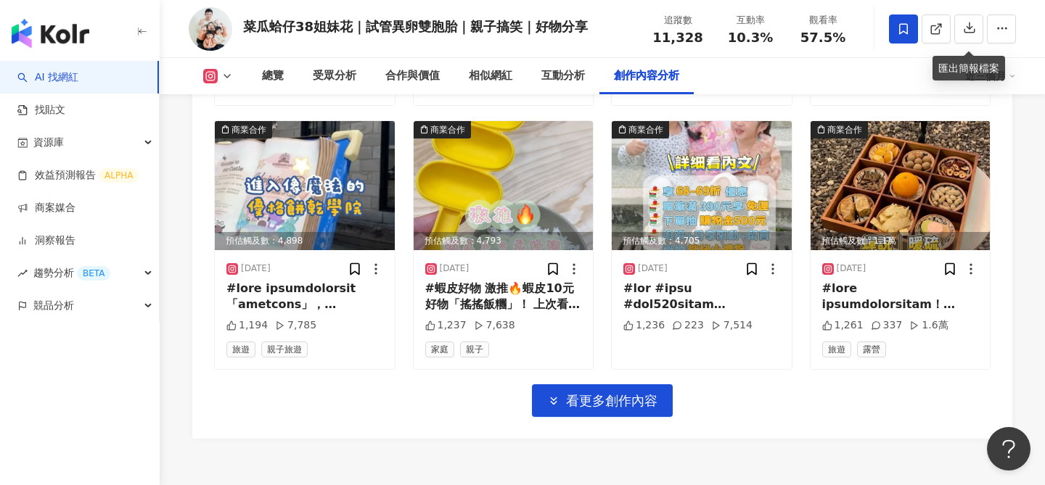
scroll to position [5053, 0]
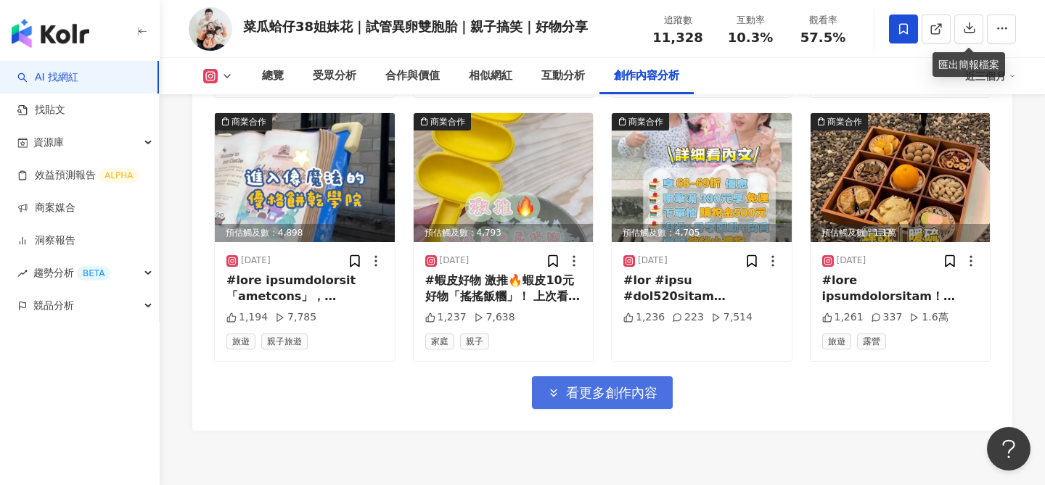
click at [646, 398] on span "看更多創作內容" at bounding box center [611, 393] width 91 height 16
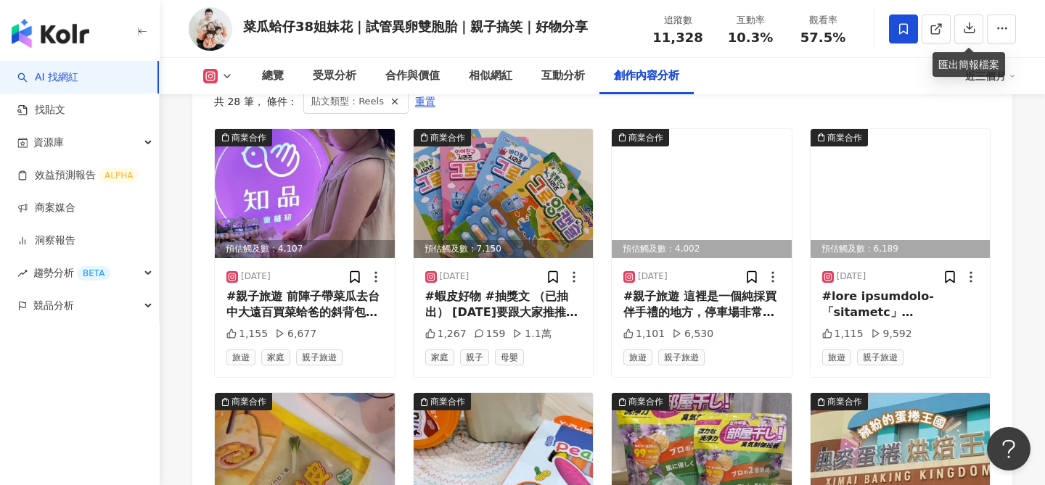
scroll to position [4460, 0]
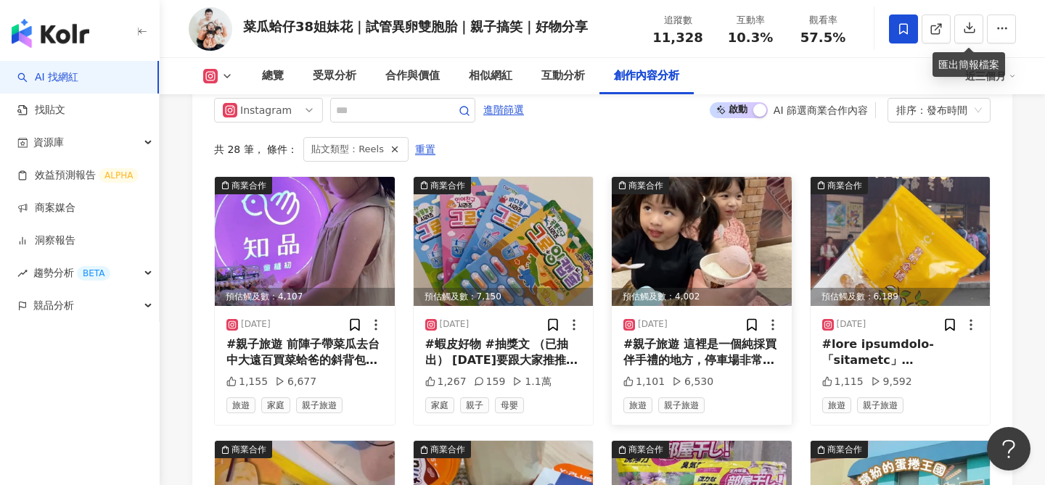
click at [733, 255] on img at bounding box center [702, 241] width 180 height 129
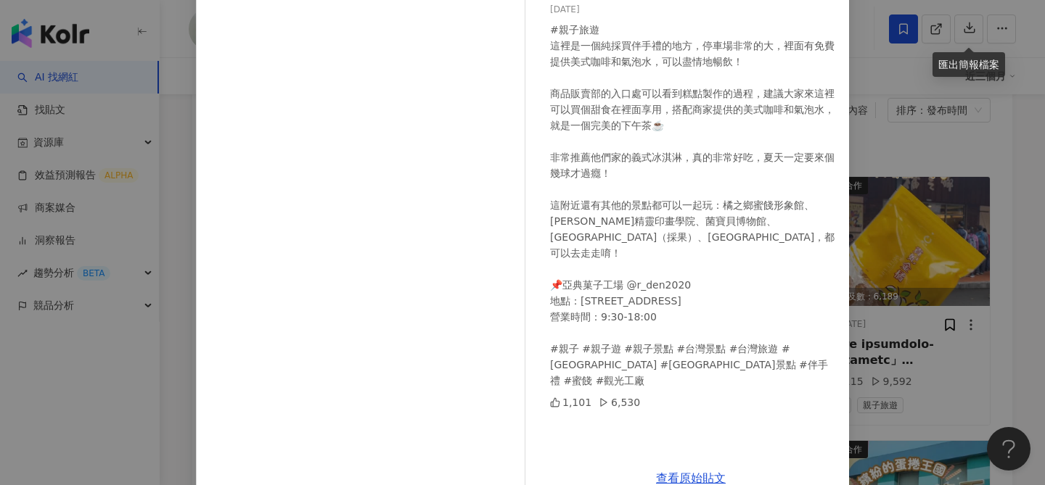
scroll to position [165, 0]
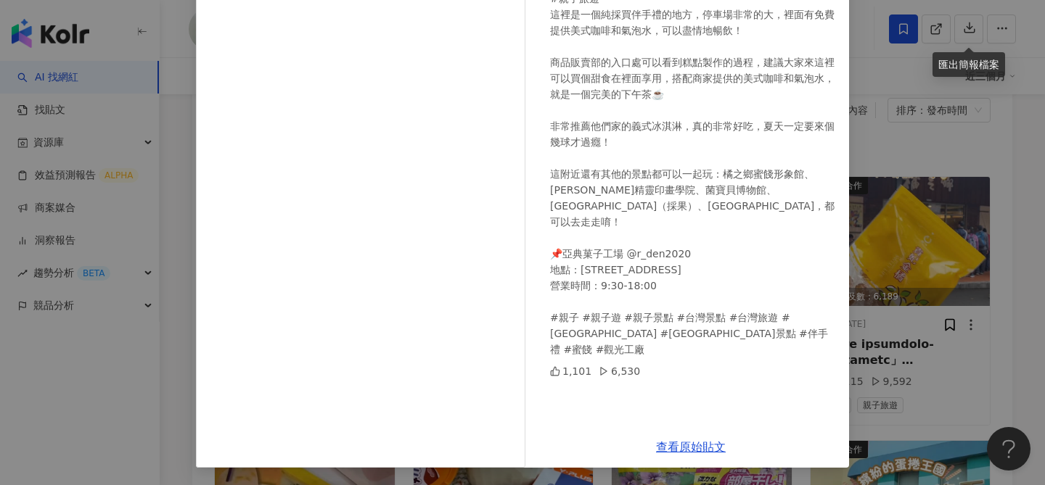
click at [965, 235] on div "菜瓜蛤仔38姐妹花｜試管異卵雙胞胎｜親子搞笑｜好物分享 [DATE] #親子旅遊 這裡是一個純採買伴手禮的地方，停車場非常的大，裡面有免費提供美式咖啡和氣泡水…" at bounding box center [522, 242] width 1045 height 485
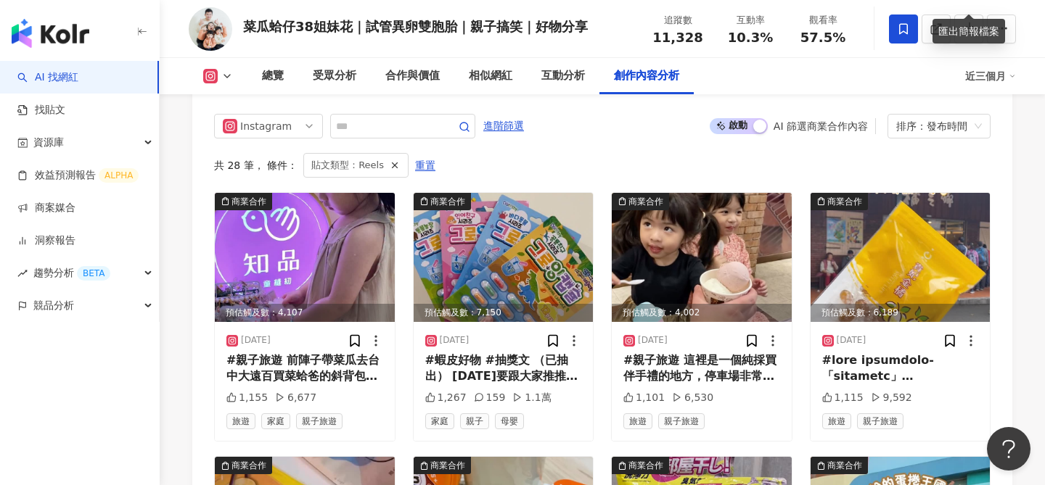
scroll to position [4411, 0]
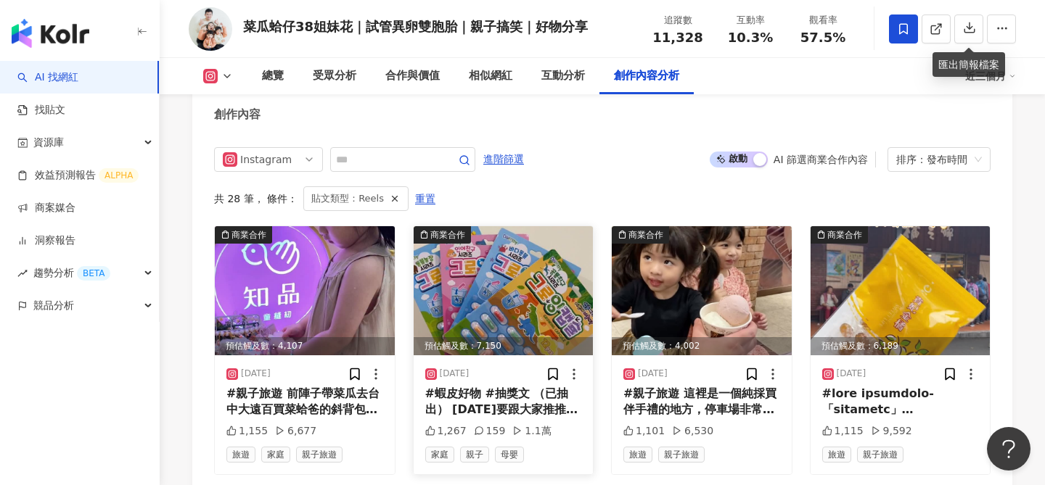
click at [541, 279] on img at bounding box center [504, 290] width 180 height 129
